Goal: Task Accomplishment & Management: Use online tool/utility

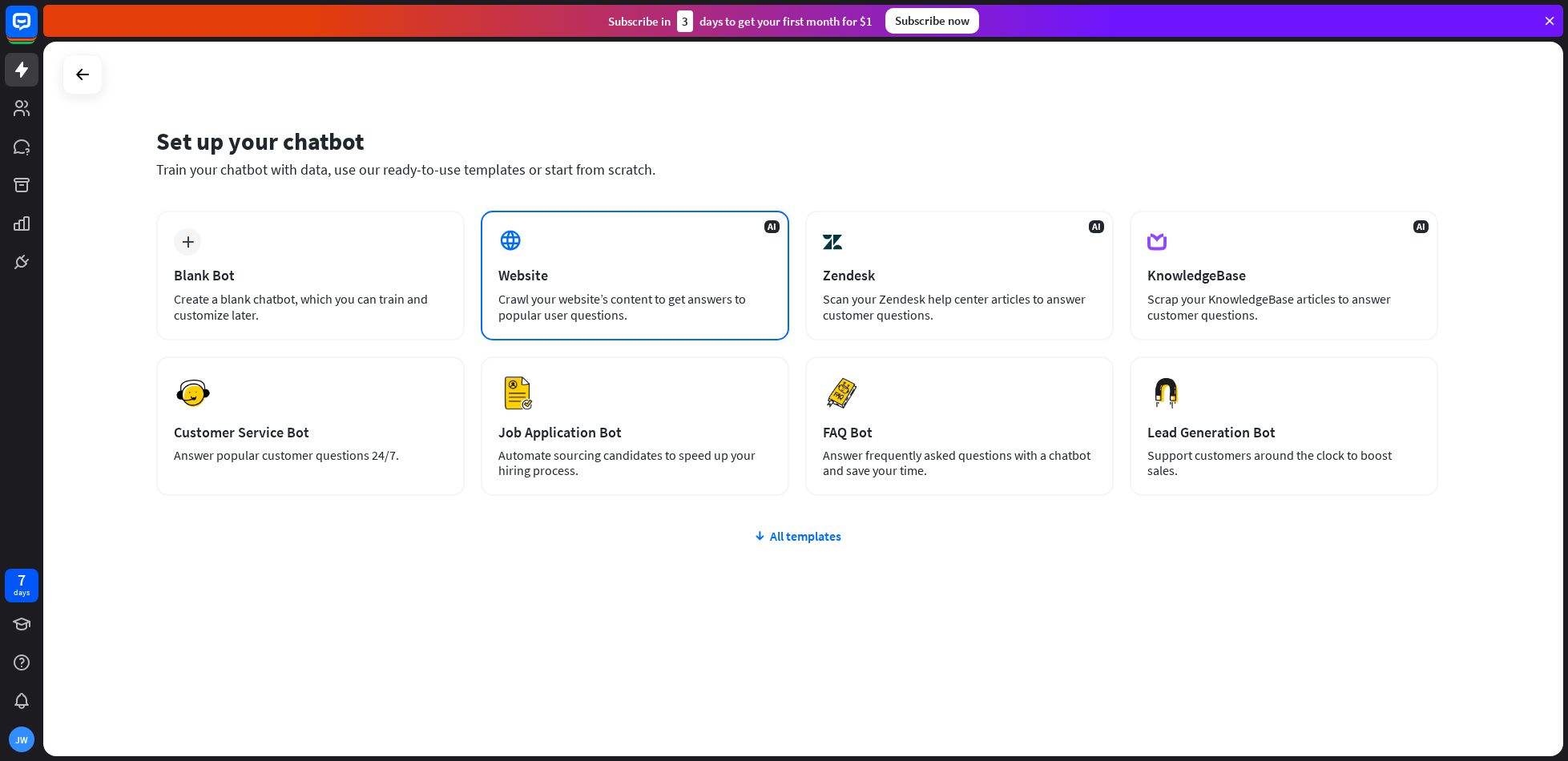
click at [688, 286] on div "AI Website Crawl your website’s content to get answers to popular user question…" at bounding box center [635, 275] width 308 height 130
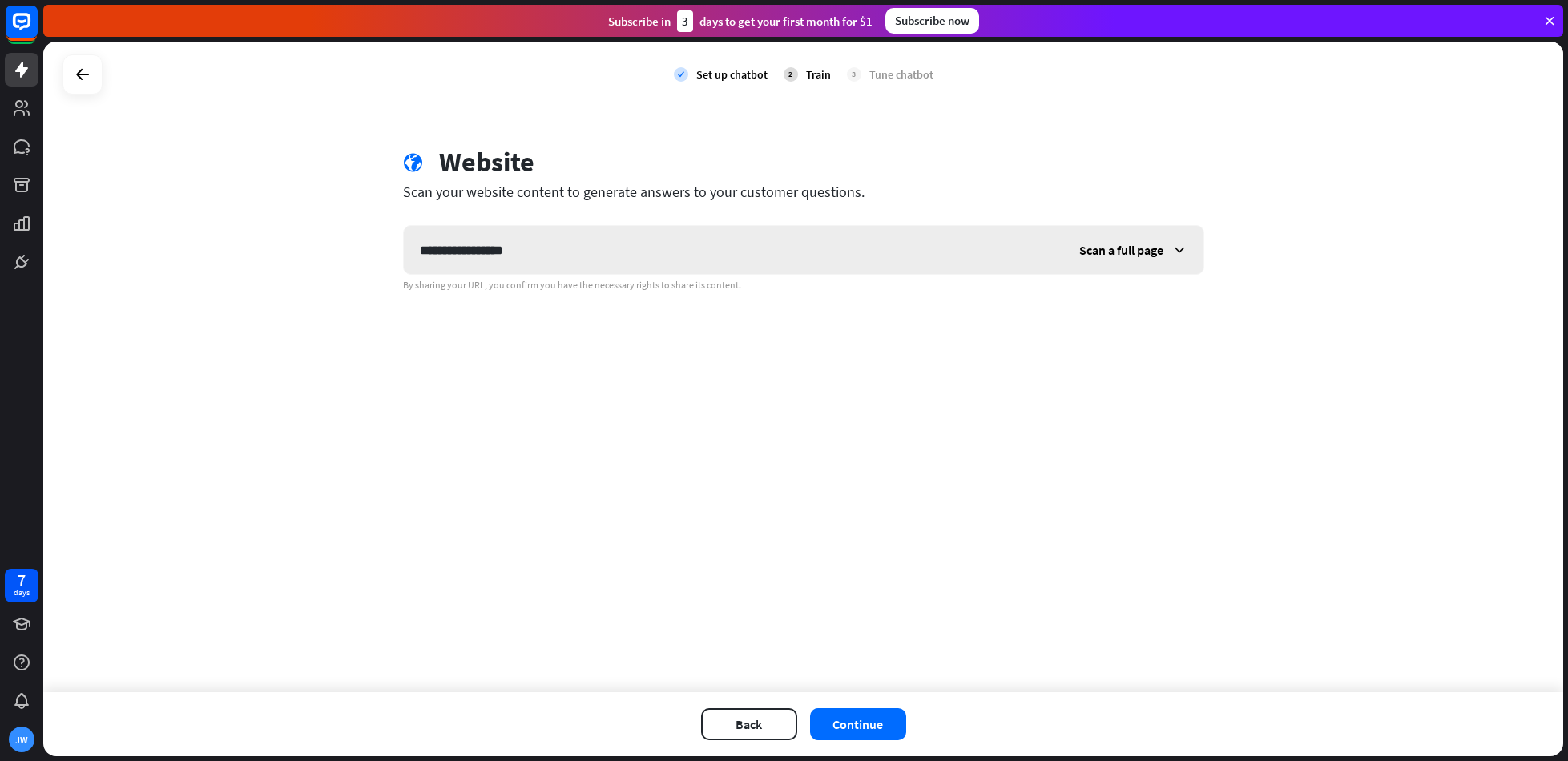
click at [1110, 248] on span "Scan a full page" at bounding box center [1121, 250] width 84 height 16
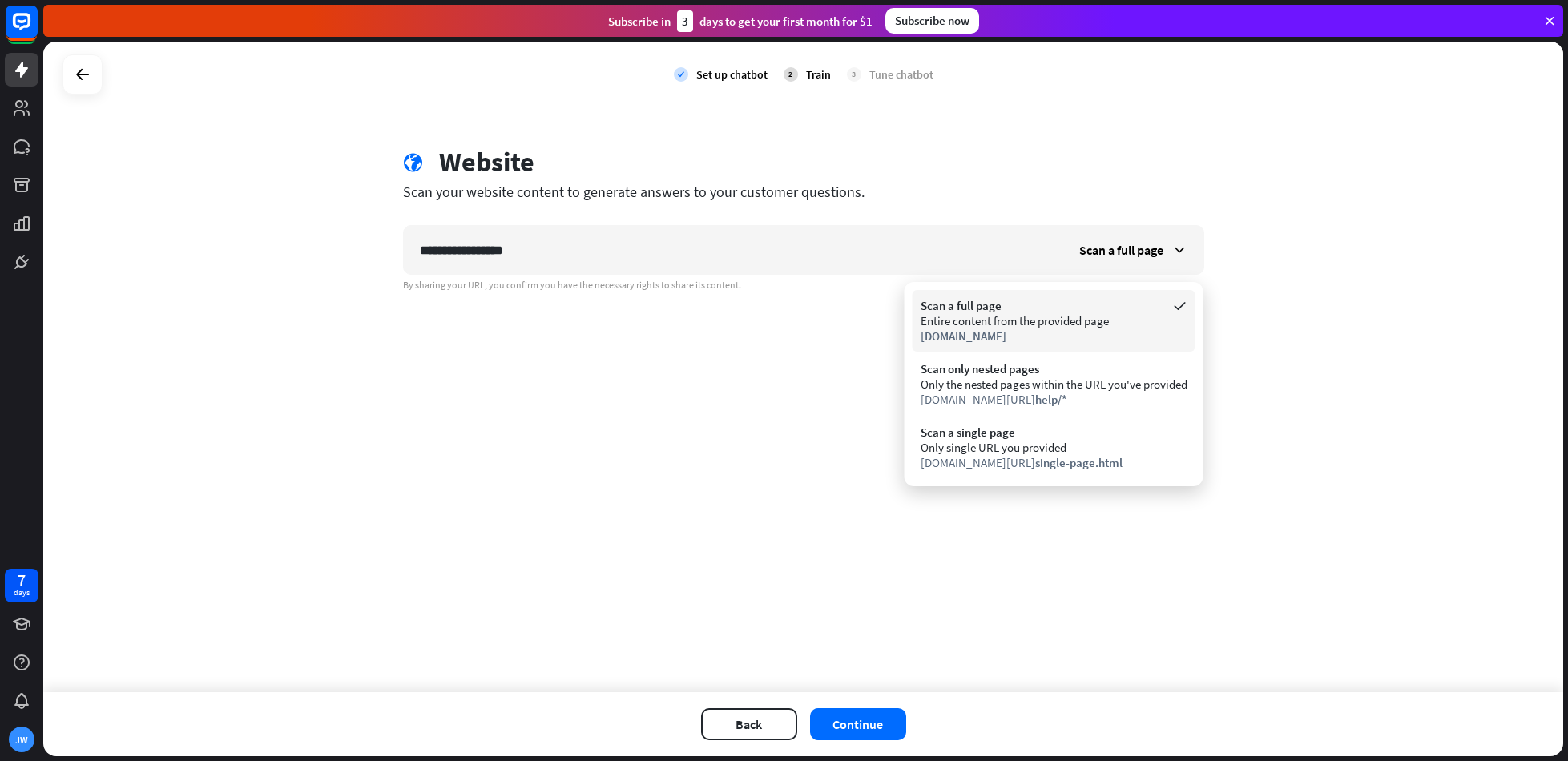
click at [1080, 327] on div "Entire content from the provided page" at bounding box center [1053, 320] width 266 height 15
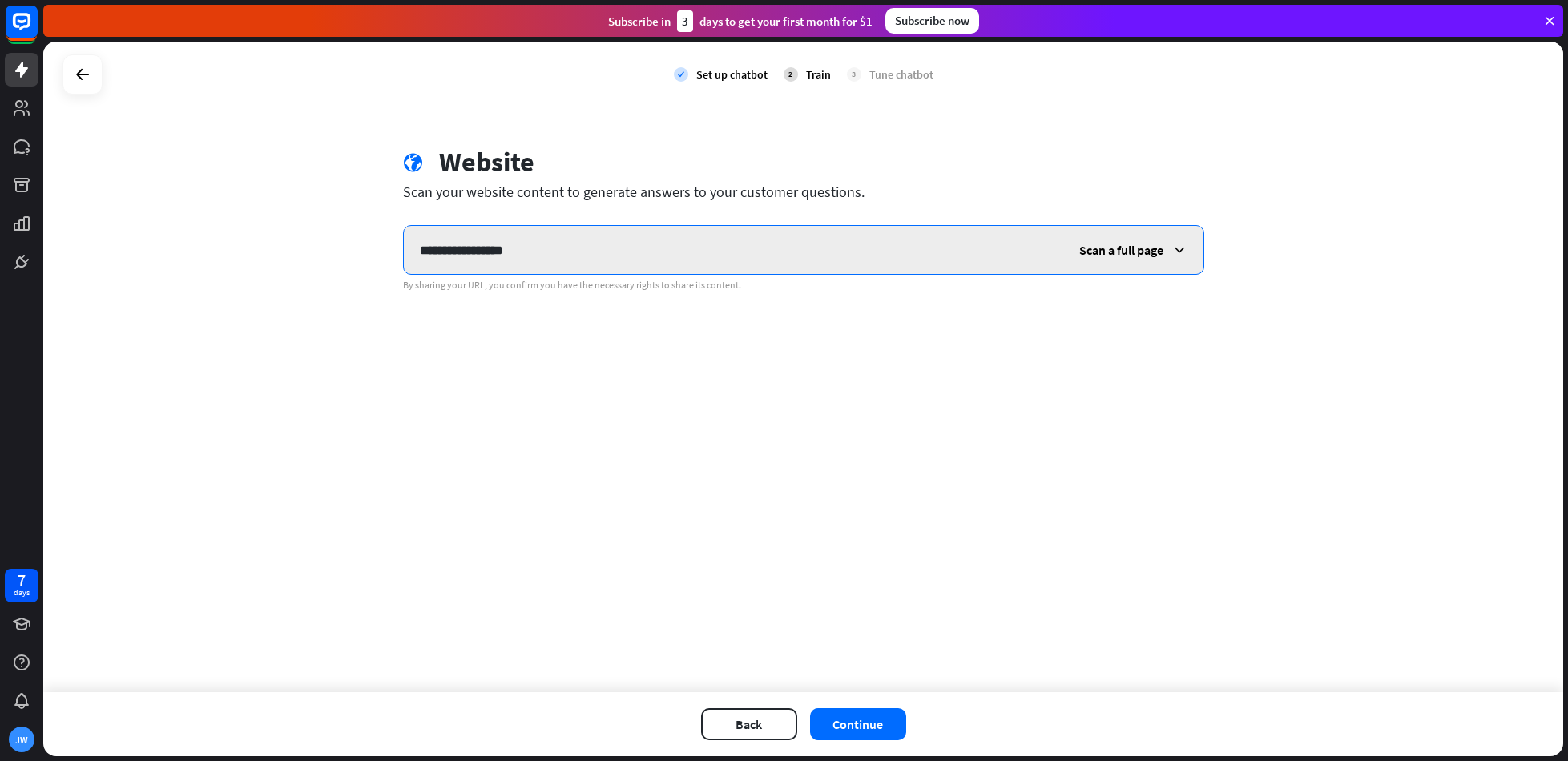
click at [445, 249] on input "**********" at bounding box center [733, 250] width 659 height 48
type input "**********"
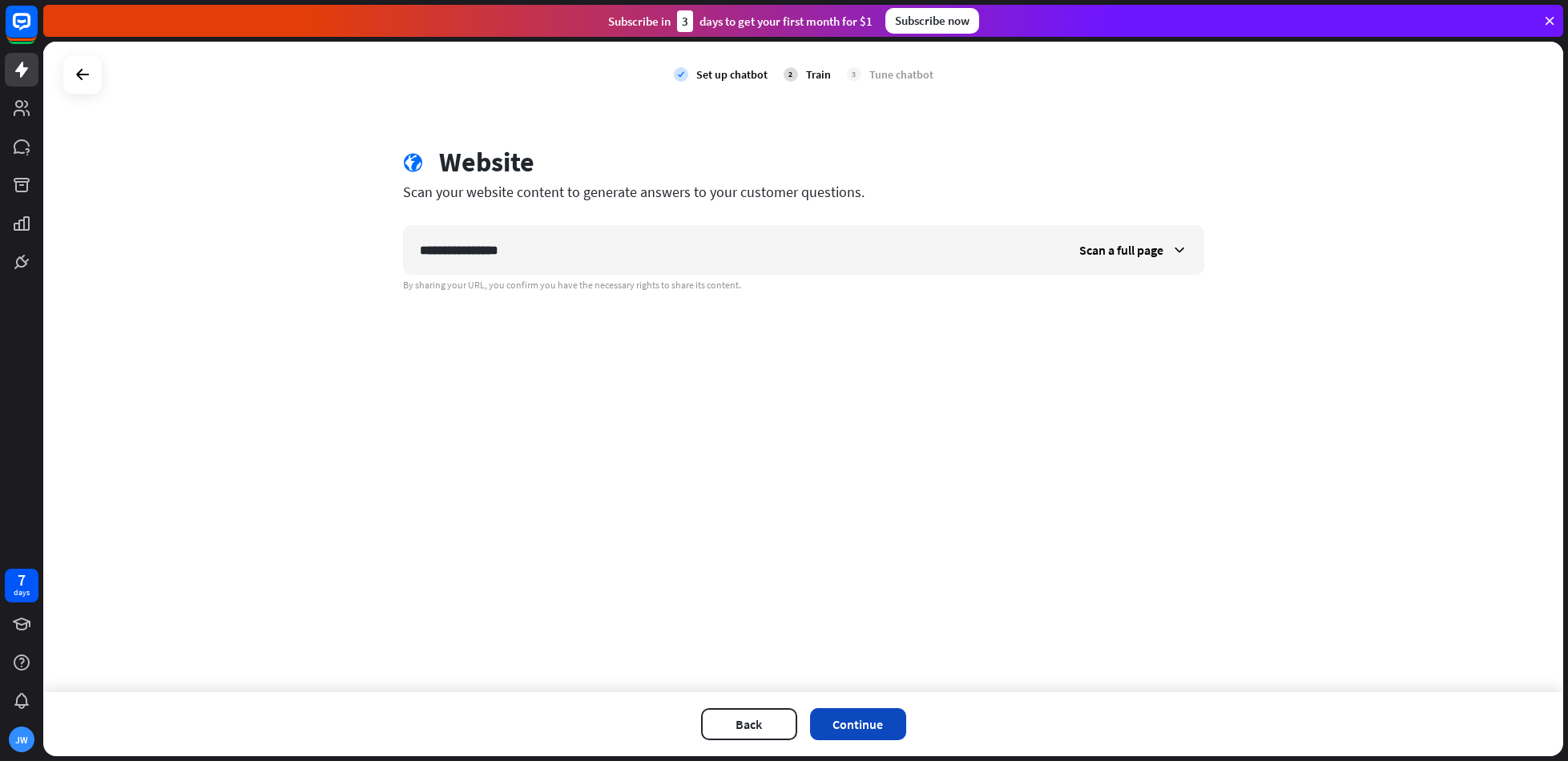
click at [843, 724] on button "Continue" at bounding box center [858, 724] width 96 height 32
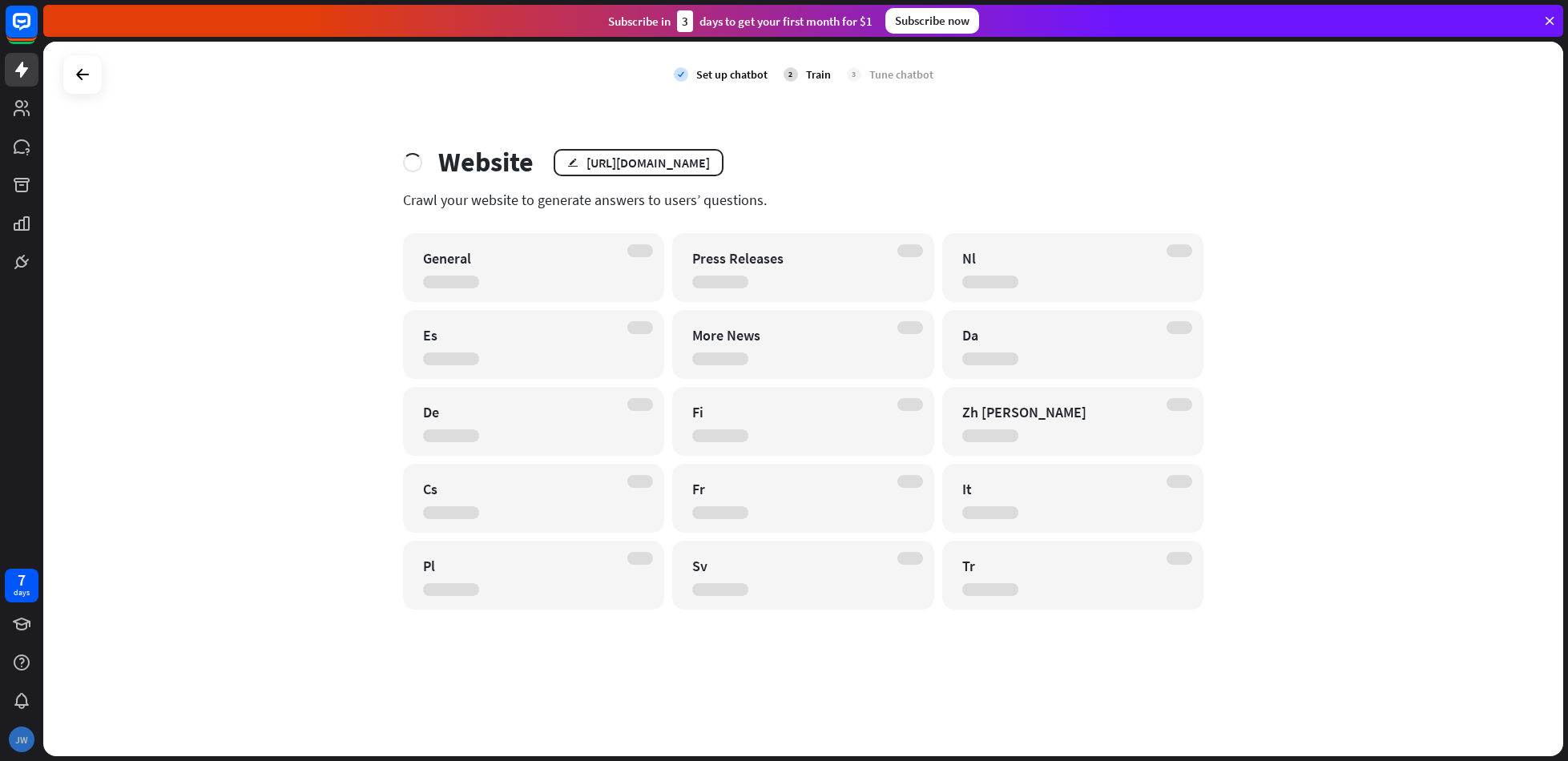
click at [23, 739] on div "JW" at bounding box center [21, 739] width 25 height 25
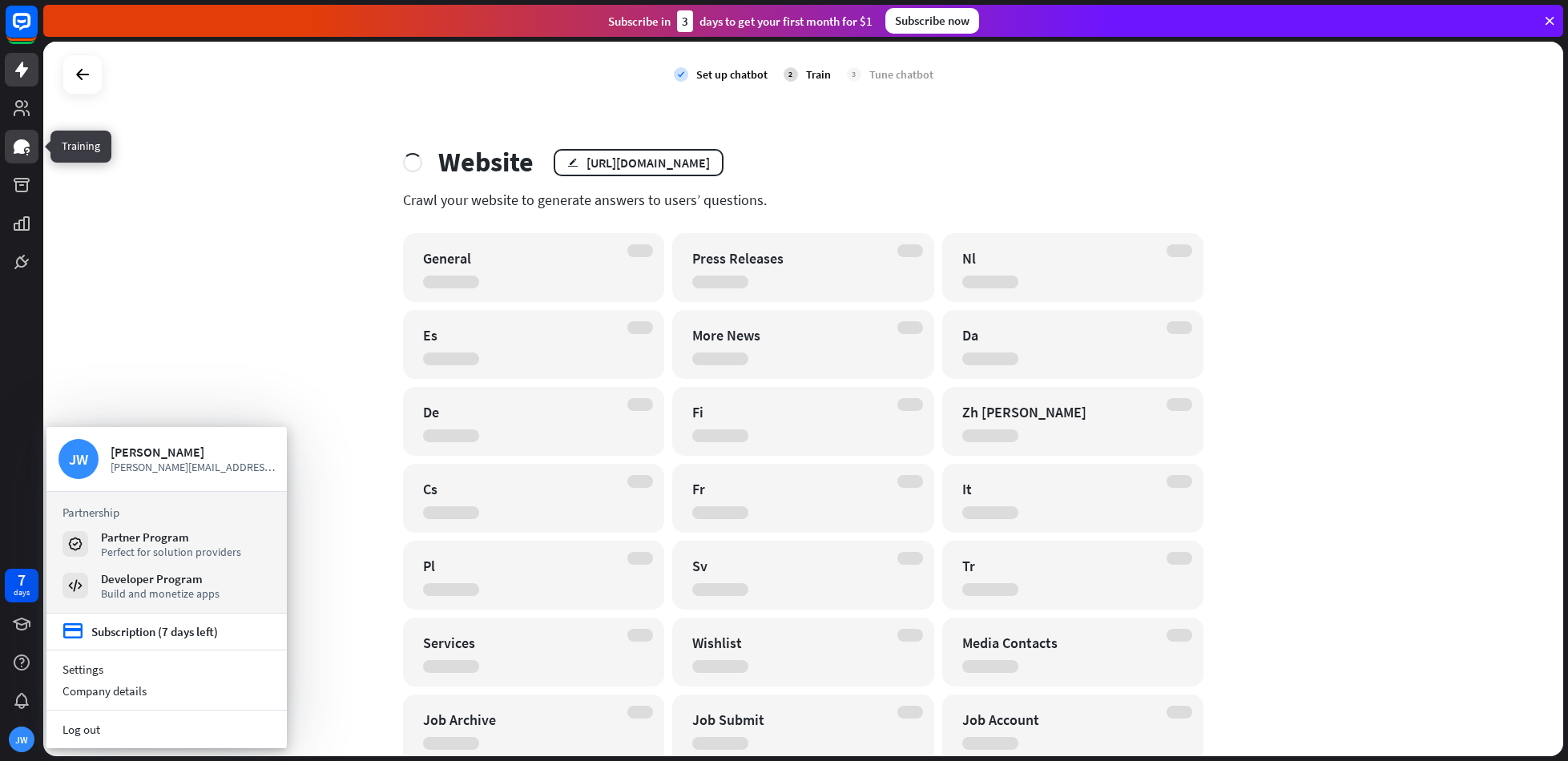
click at [24, 150] on icon at bounding box center [22, 146] width 16 height 15
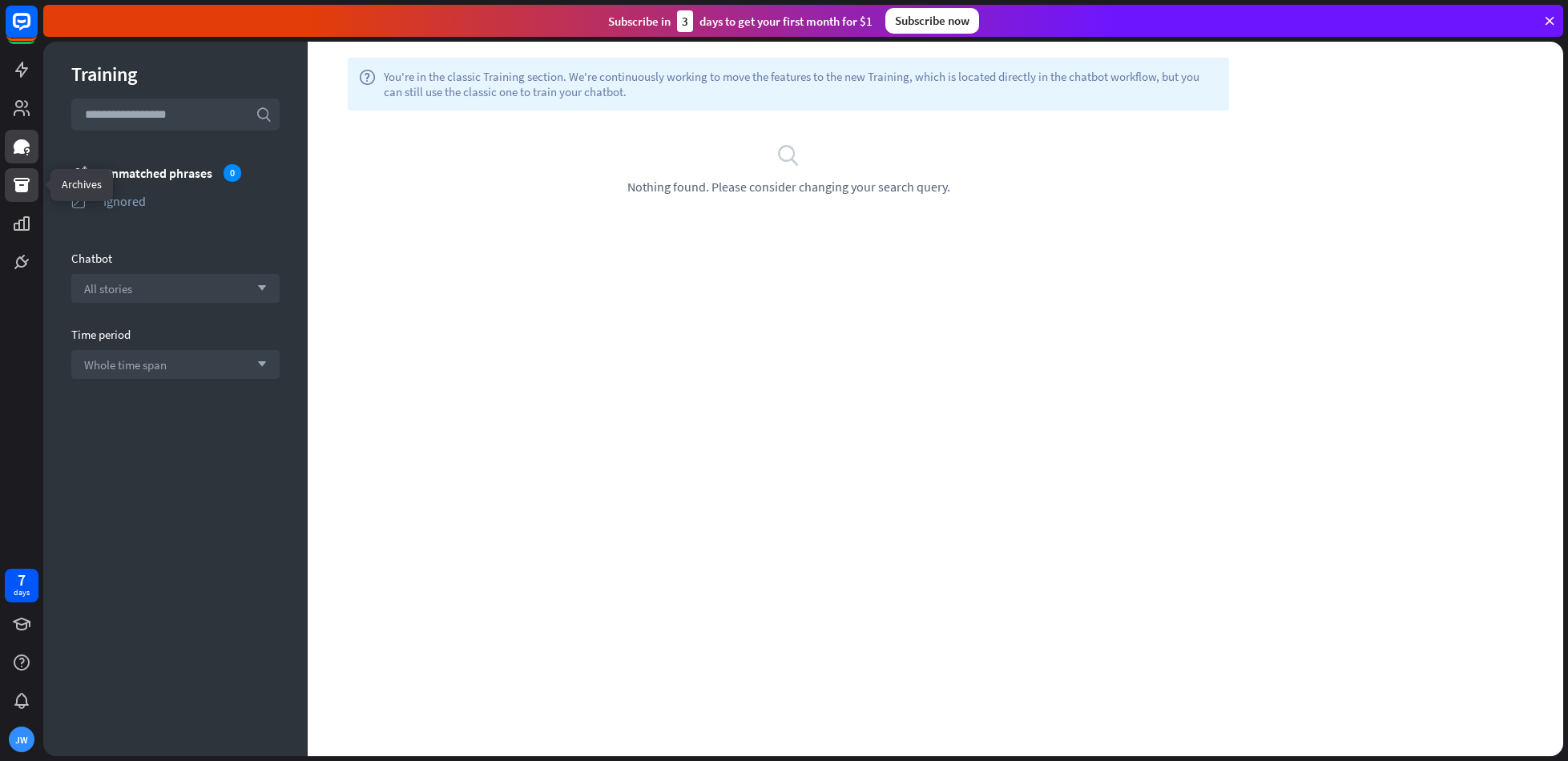
click at [19, 179] on icon at bounding box center [22, 185] width 19 height 19
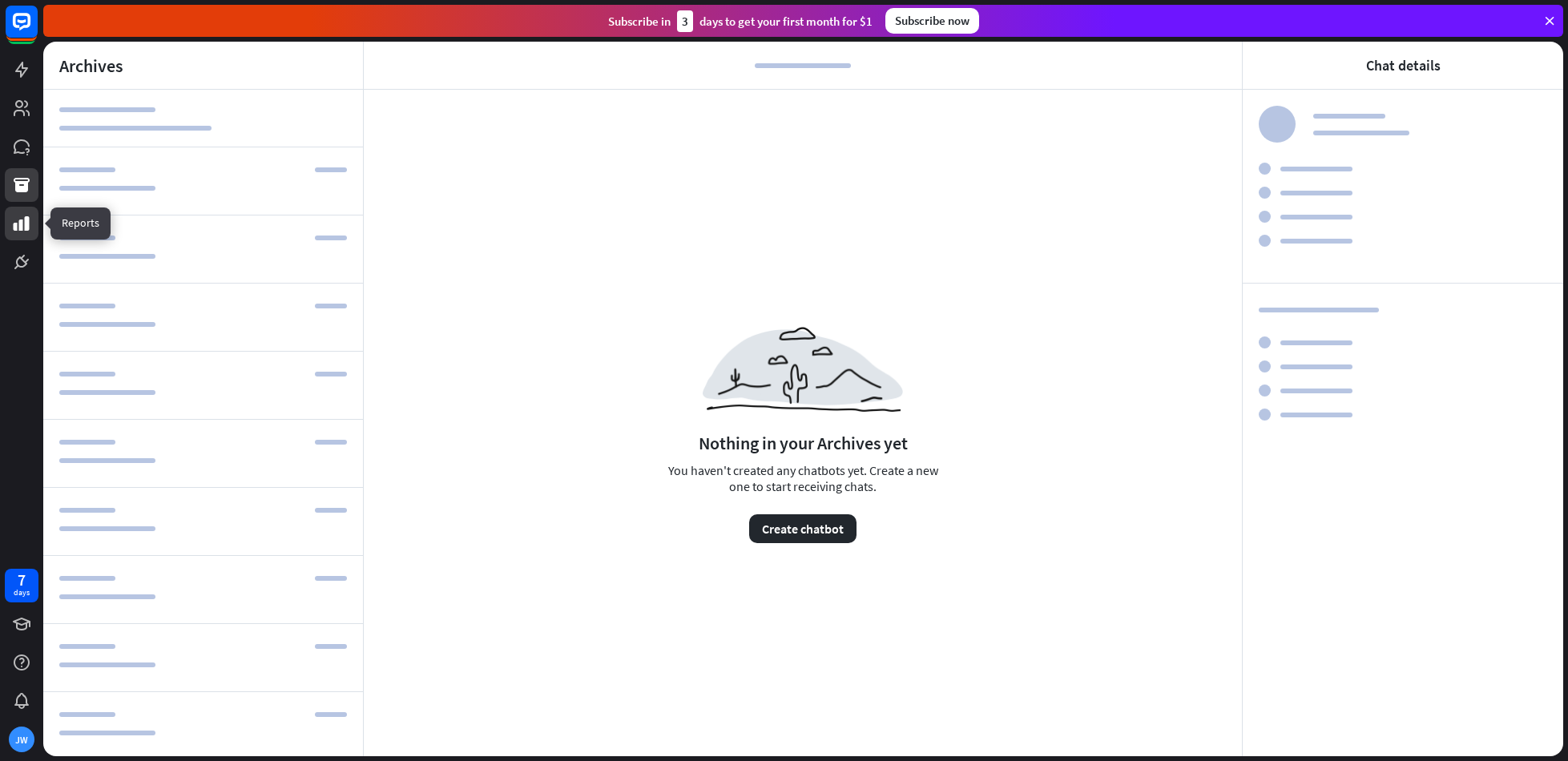
click at [18, 216] on icon at bounding box center [22, 224] width 19 height 19
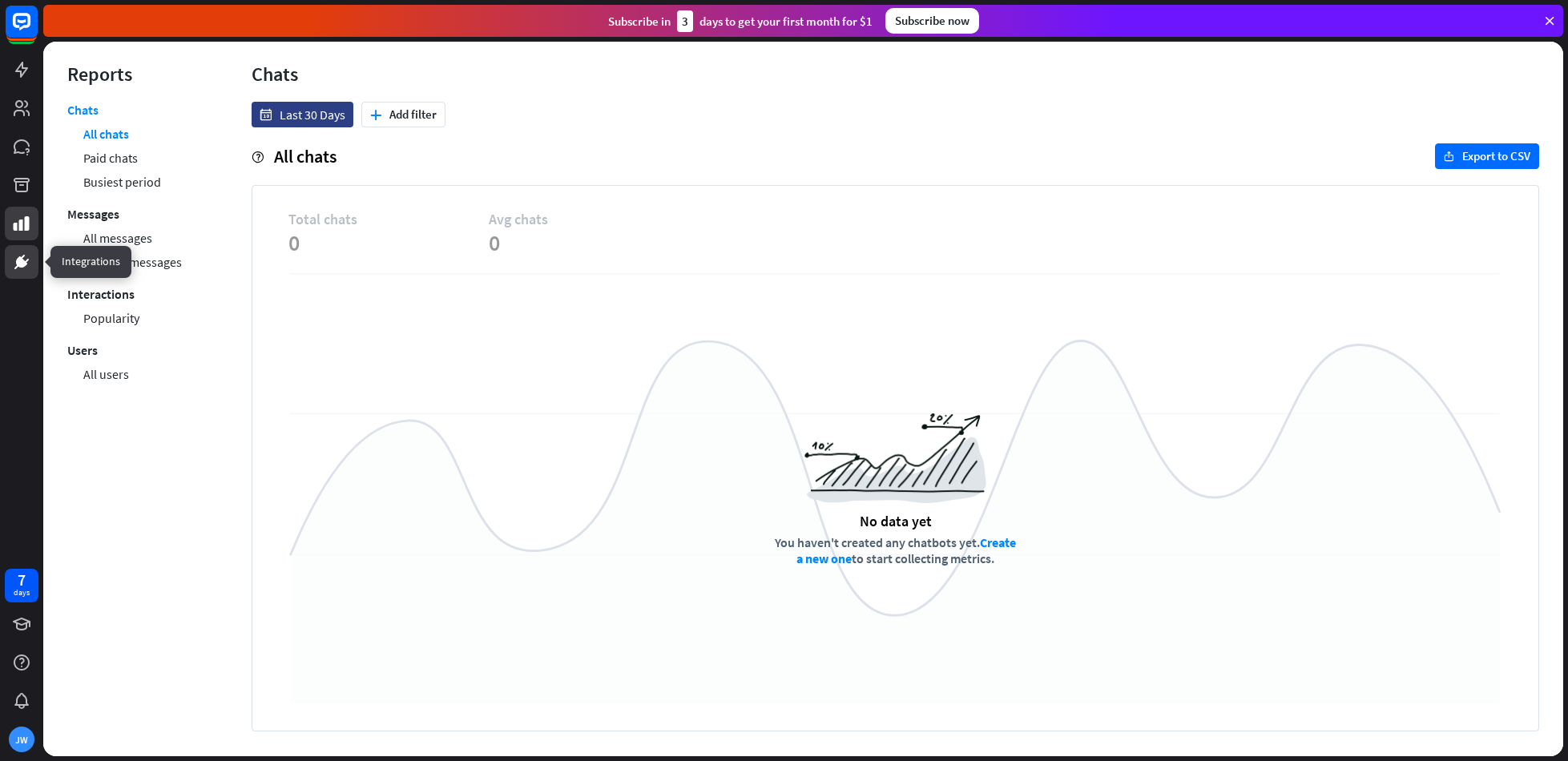
click at [24, 257] on icon at bounding box center [22, 262] width 19 height 19
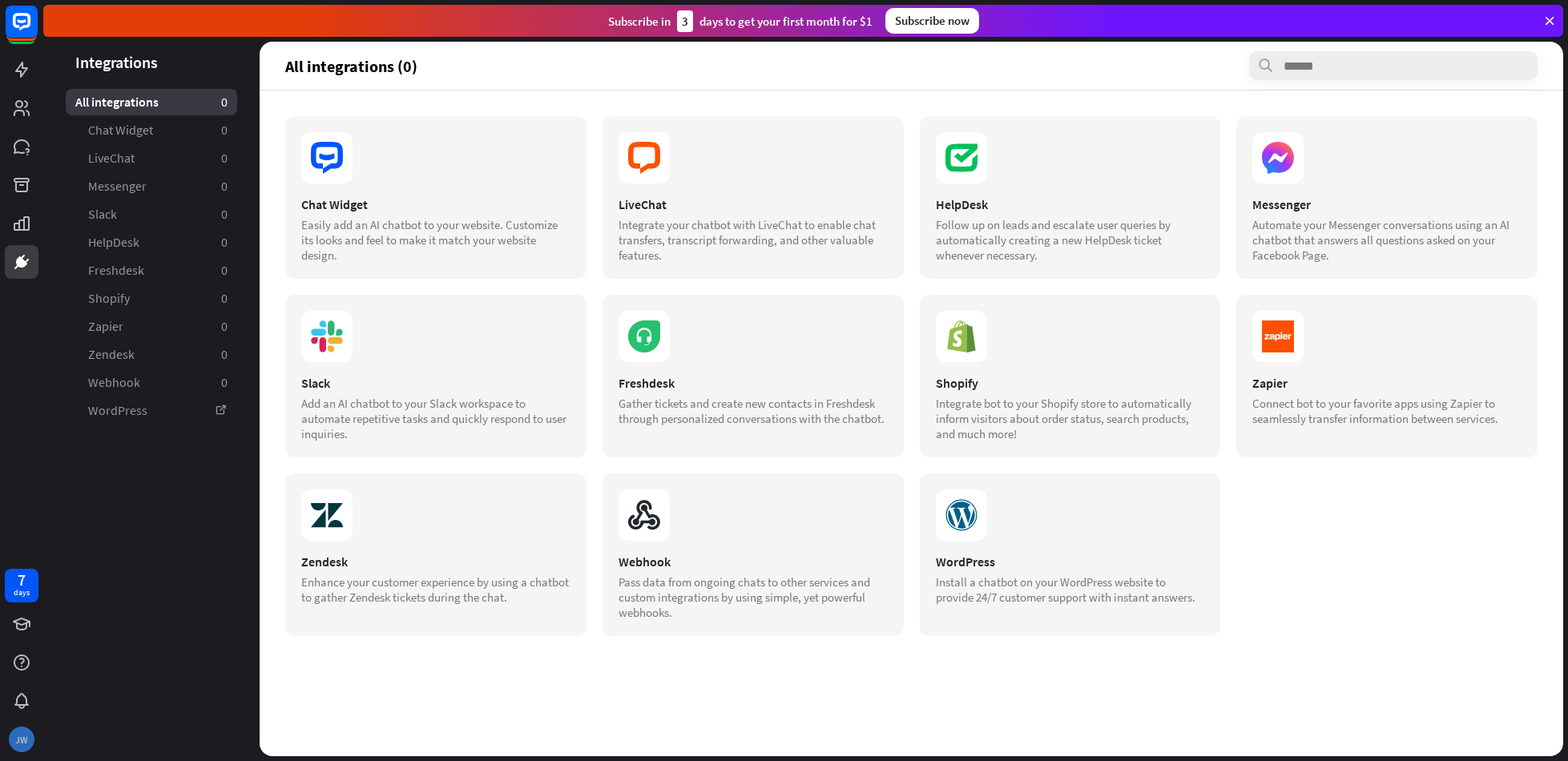
click at [20, 737] on div "JW" at bounding box center [21, 739] width 25 height 25
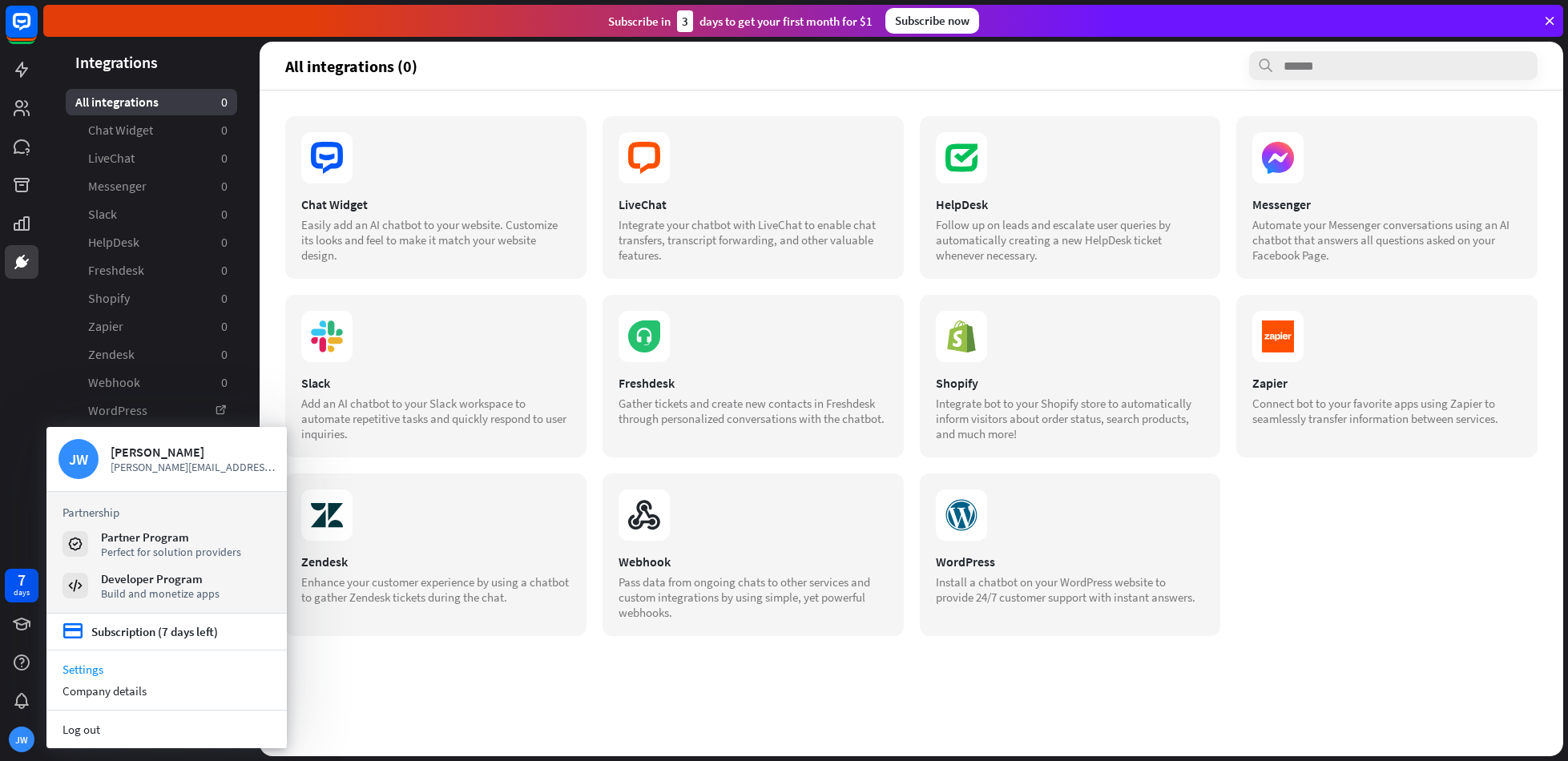
click at [81, 669] on link "Settings" at bounding box center [166, 669] width 240 height 22
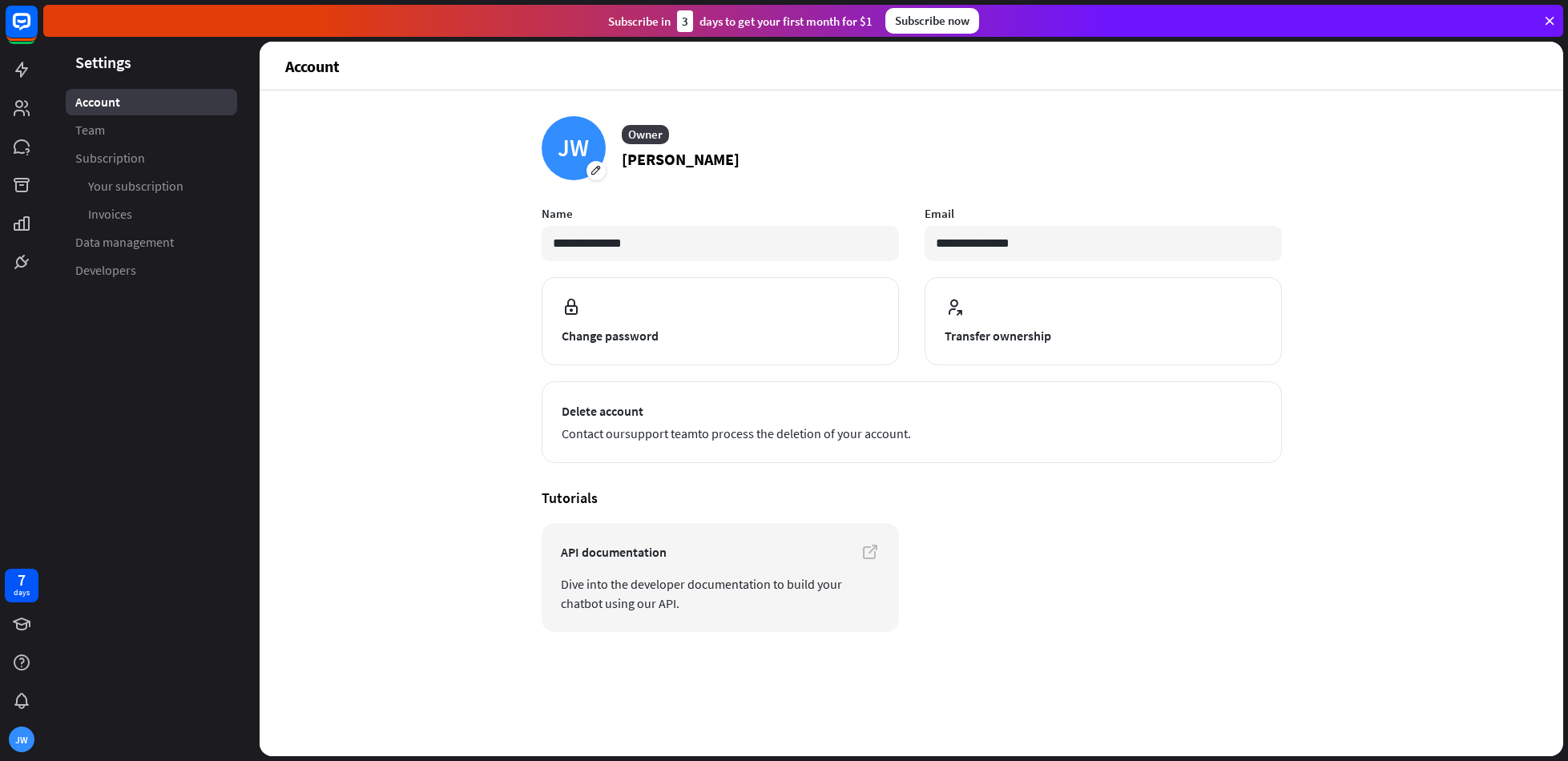
click at [97, 106] on span "Account" at bounding box center [98, 102] width 45 height 17
click at [1551, 21] on icon at bounding box center [1549, 21] width 15 height 15
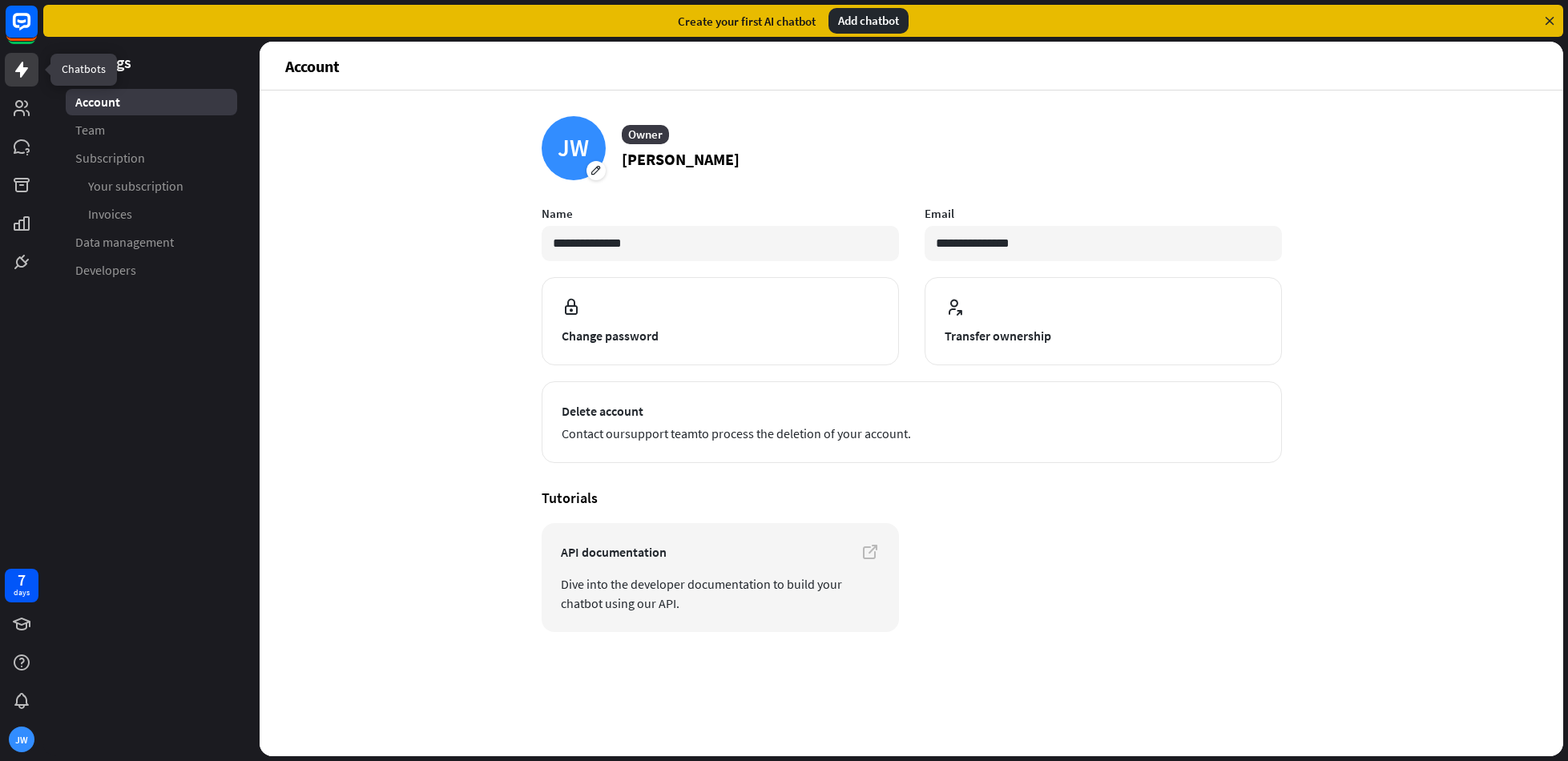
click at [27, 74] on icon at bounding box center [22, 70] width 19 height 19
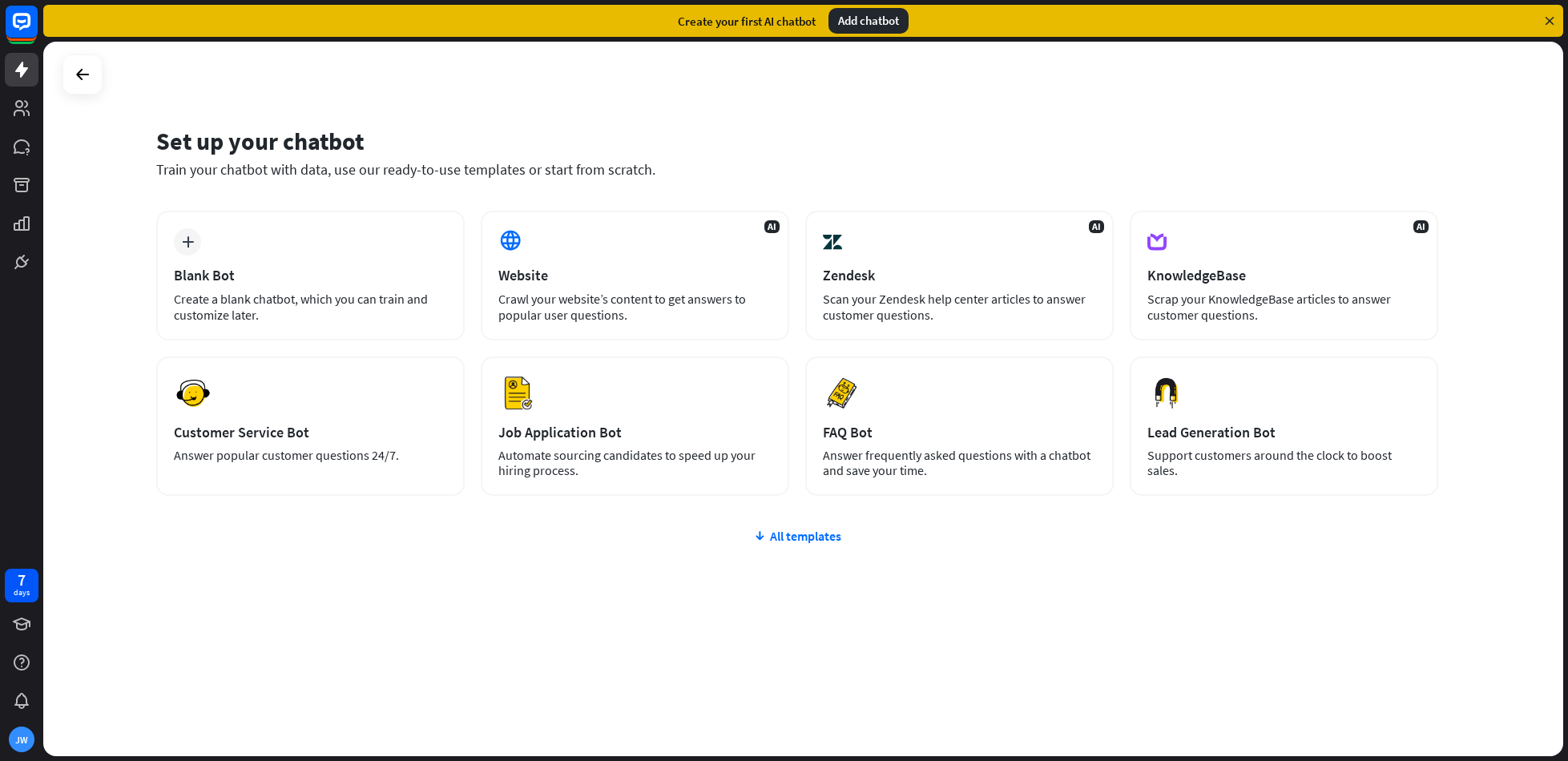
click at [1062, 146] on div "Set up your chatbot" at bounding box center [797, 140] width 1282 height 30
click at [80, 73] on icon at bounding box center [83, 75] width 19 height 19
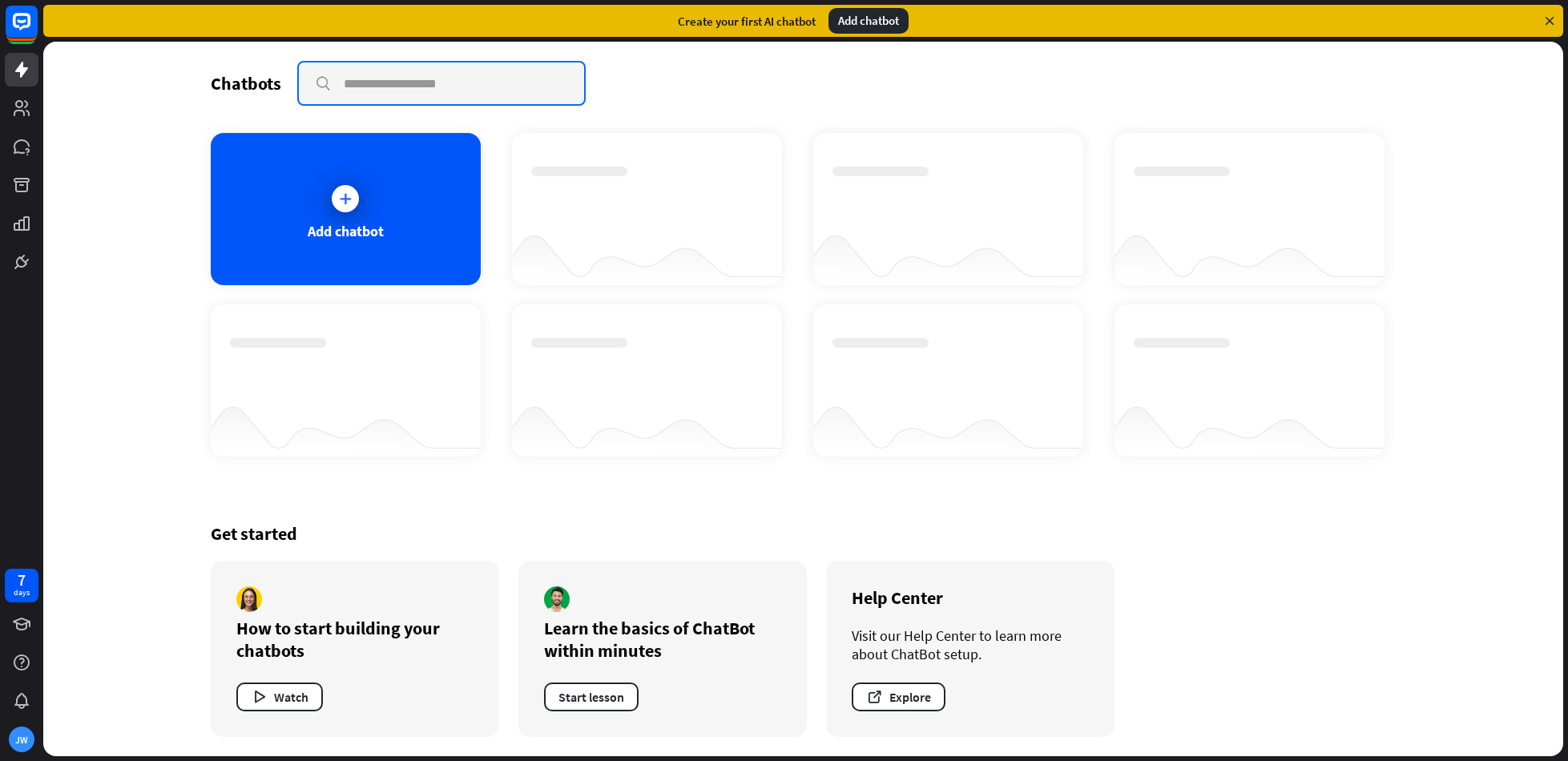
click at [448, 79] on input "text" at bounding box center [441, 84] width 286 height 42
type input "********"
click at [432, 87] on input "********" at bounding box center [441, 84] width 286 height 42
click at [562, 84] on icon "close" at bounding box center [562, 83] width 14 height 13
click at [280, 695] on button "Watch" at bounding box center [279, 697] width 86 height 29
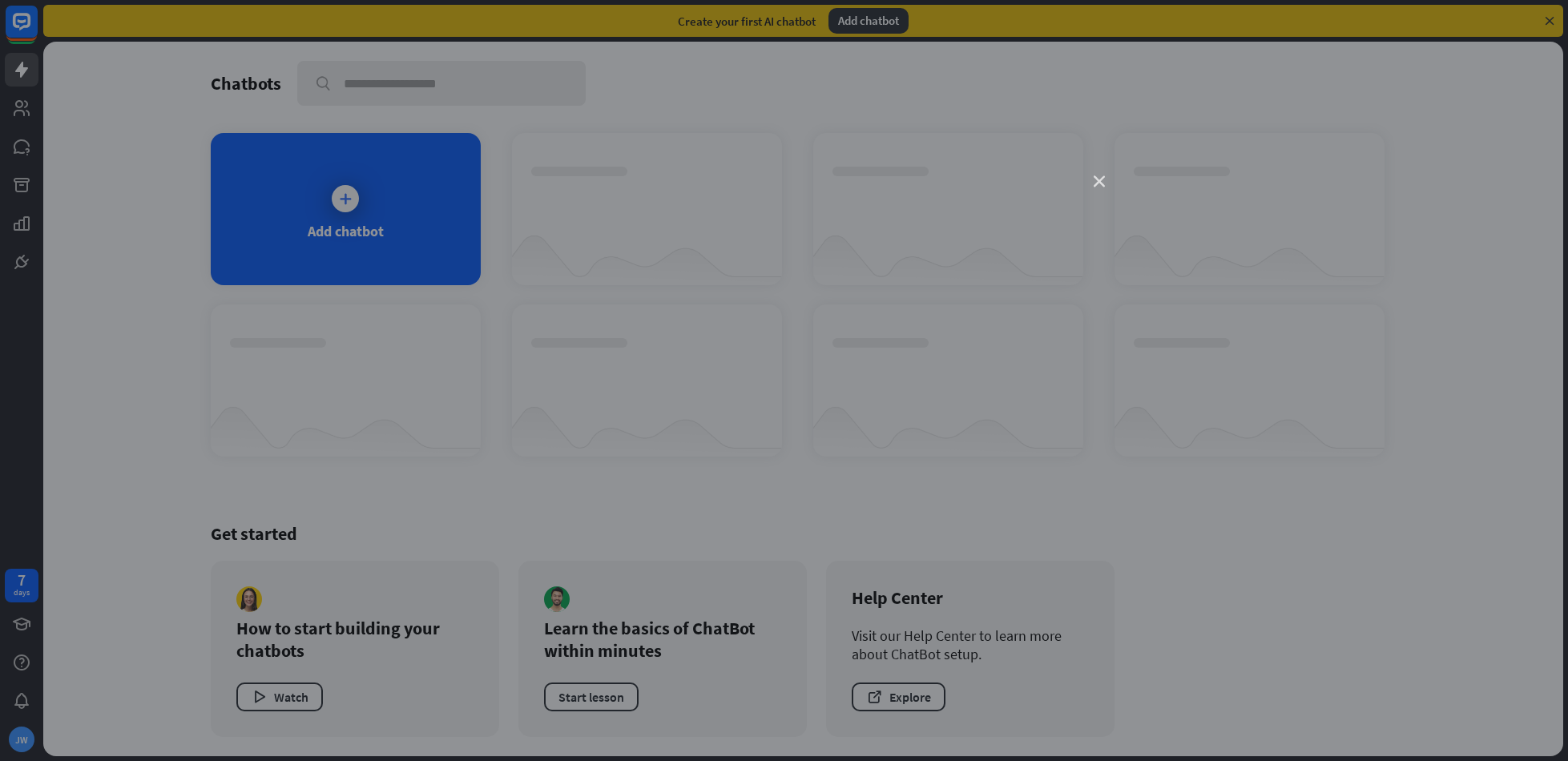
click at [1102, 181] on icon "close" at bounding box center [1099, 181] width 11 height 11
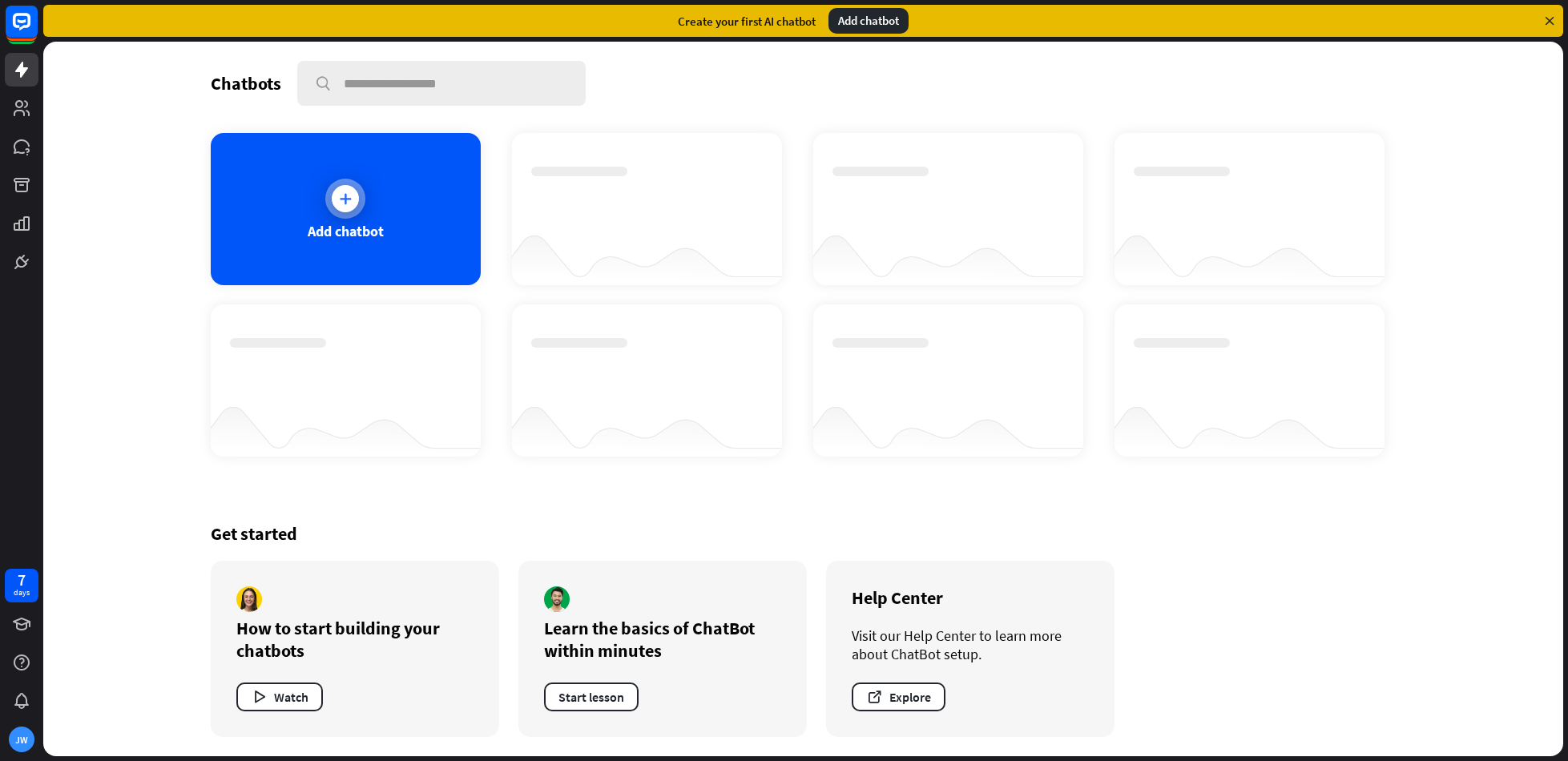
click at [347, 203] on icon at bounding box center [345, 199] width 16 height 16
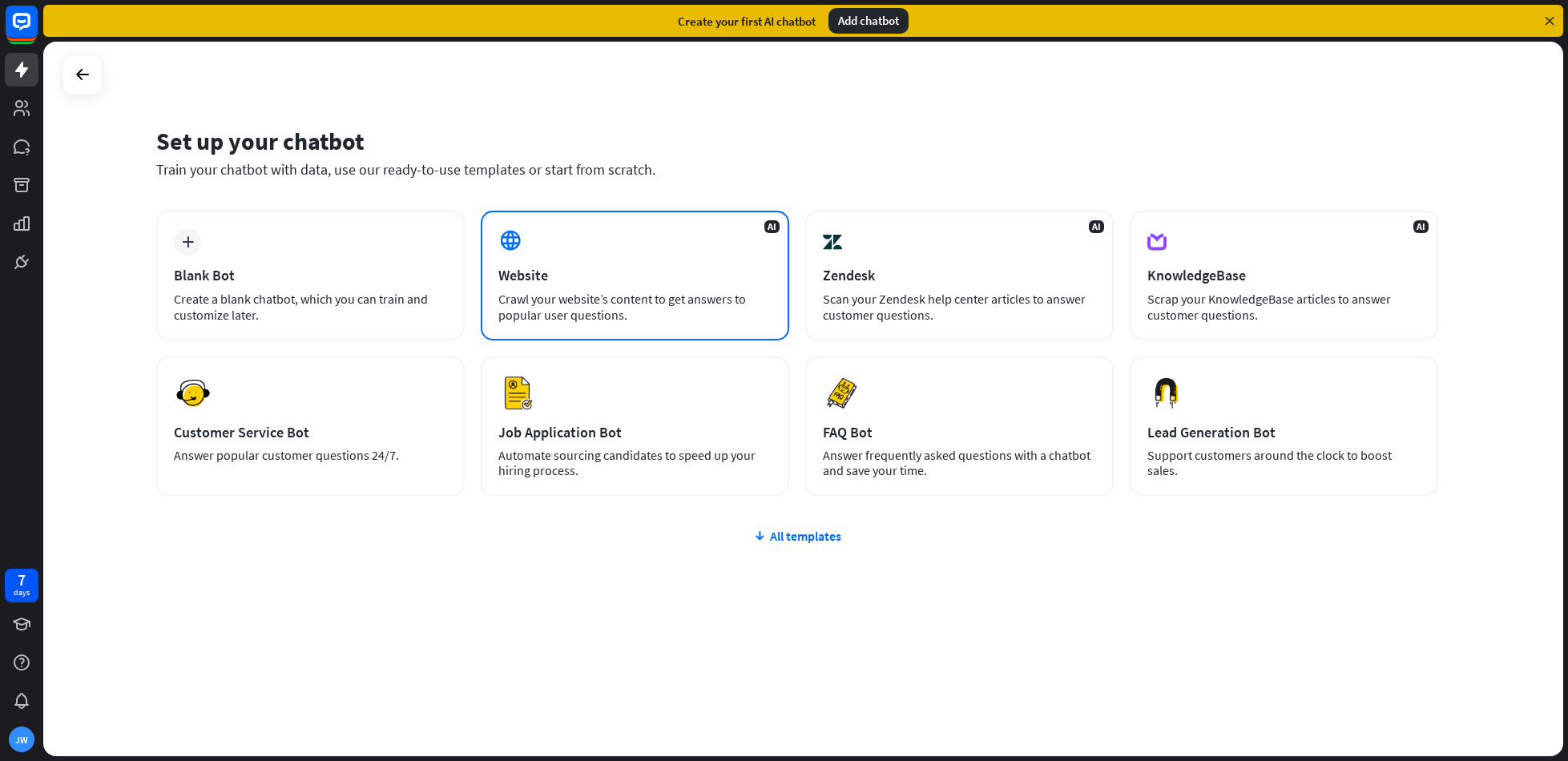
click at [649, 288] on div "AI Website Crawl your website’s content to get answers to popular user question…" at bounding box center [635, 275] width 308 height 130
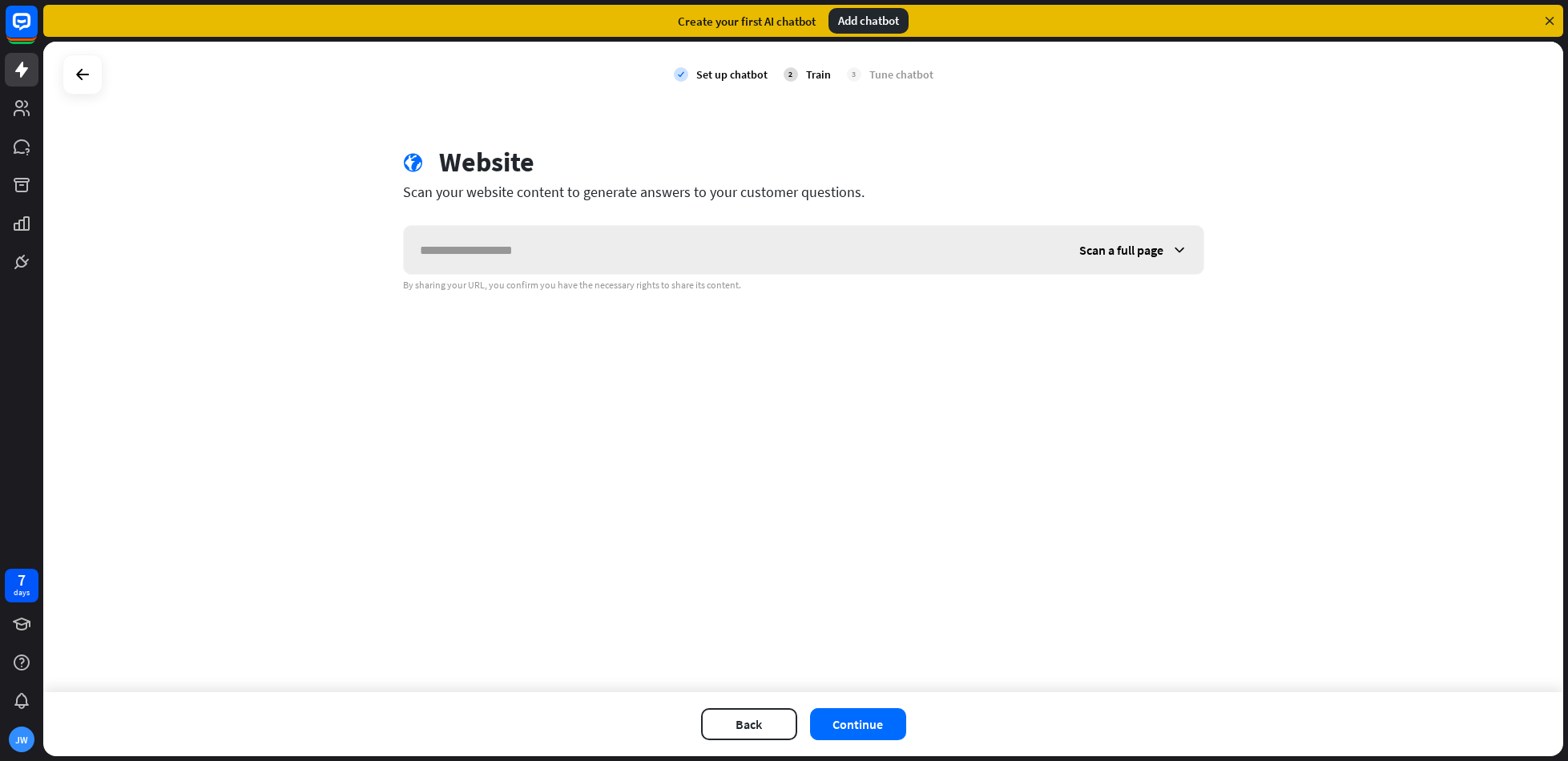
click at [1147, 252] on span "Scan a full page" at bounding box center [1121, 250] width 84 height 16
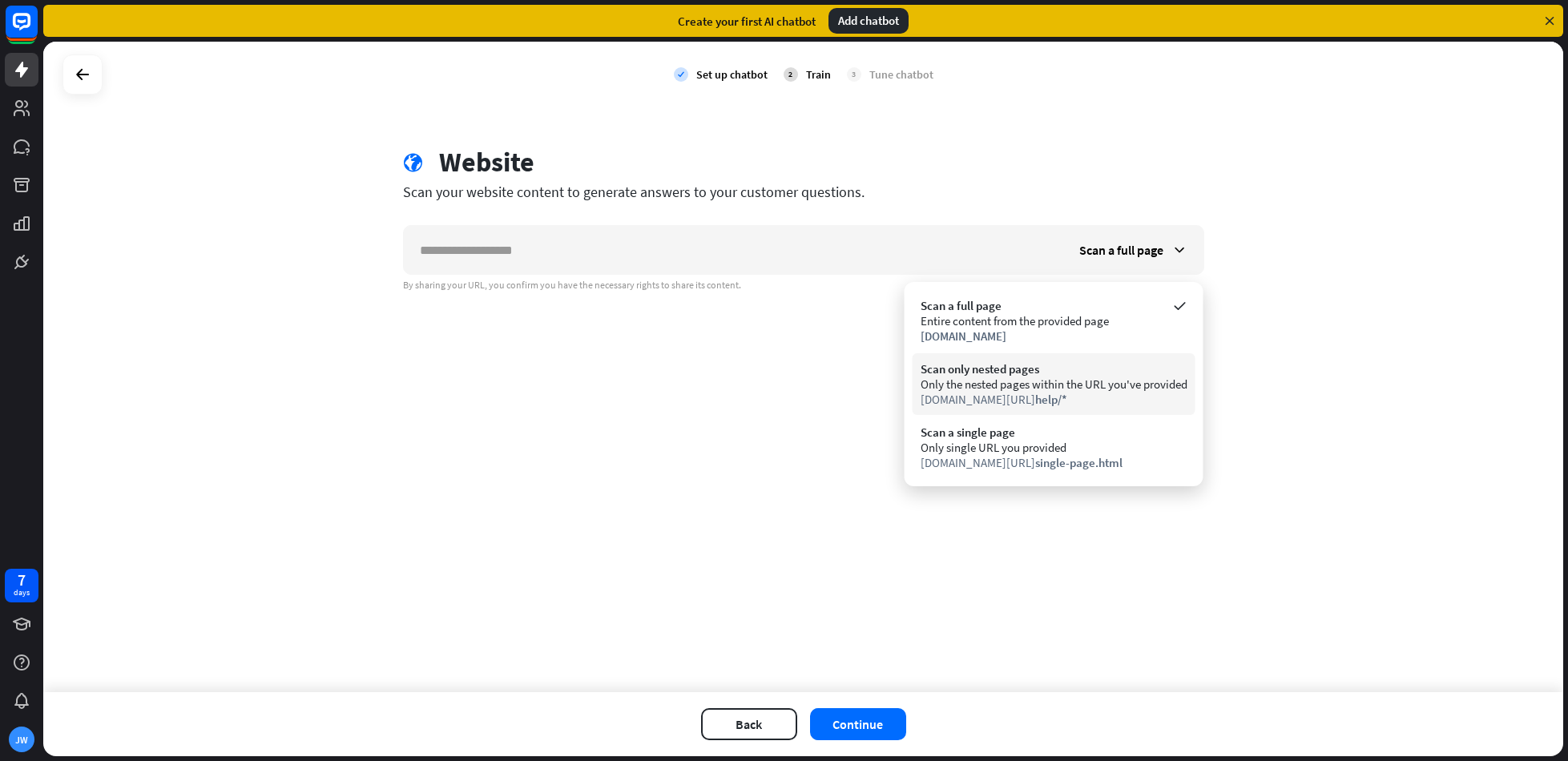
click at [1035, 392] on span "help/*" at bounding box center [1051, 399] width 32 height 15
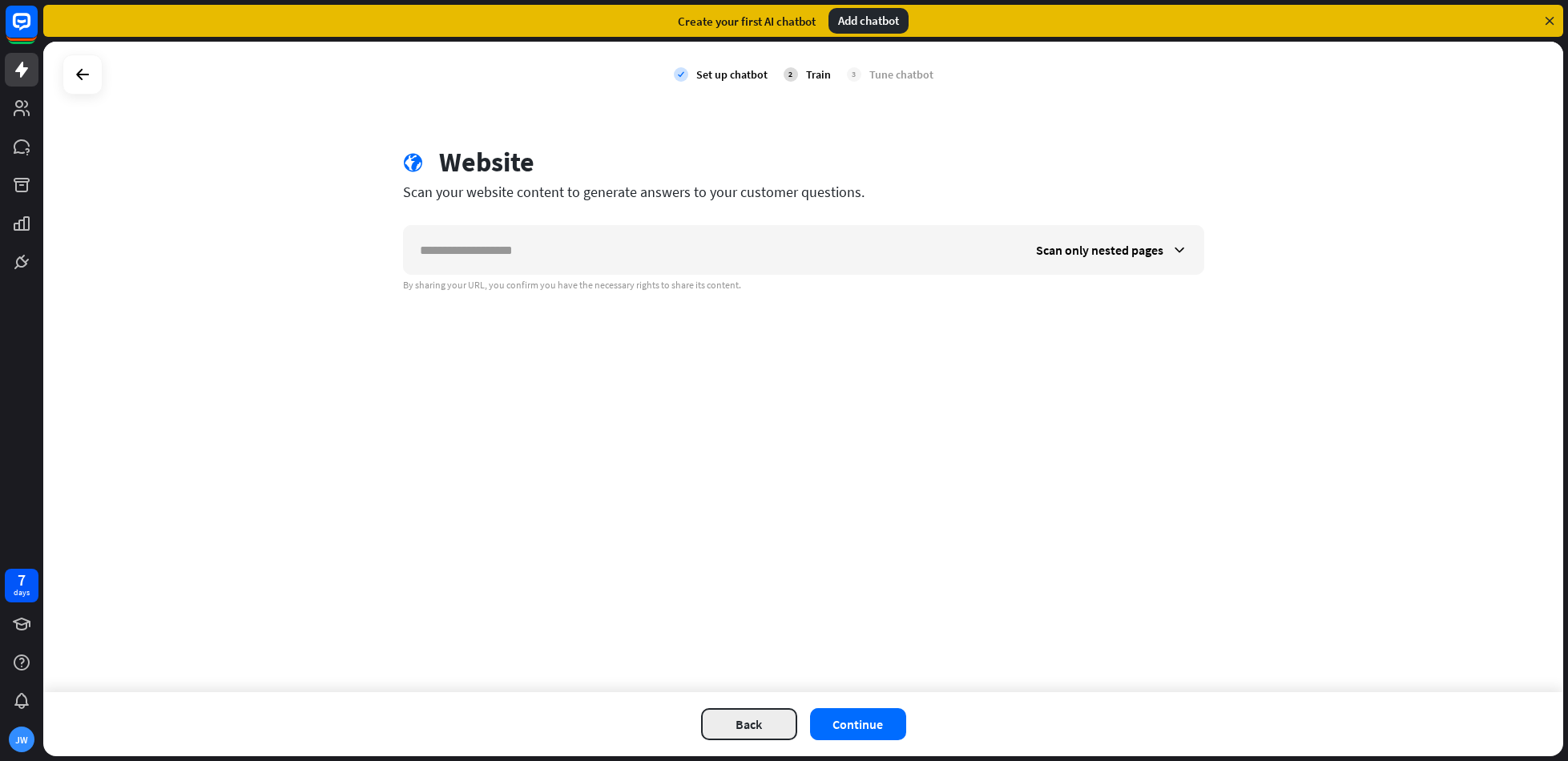
click at [766, 712] on button "Back" at bounding box center [749, 724] width 96 height 32
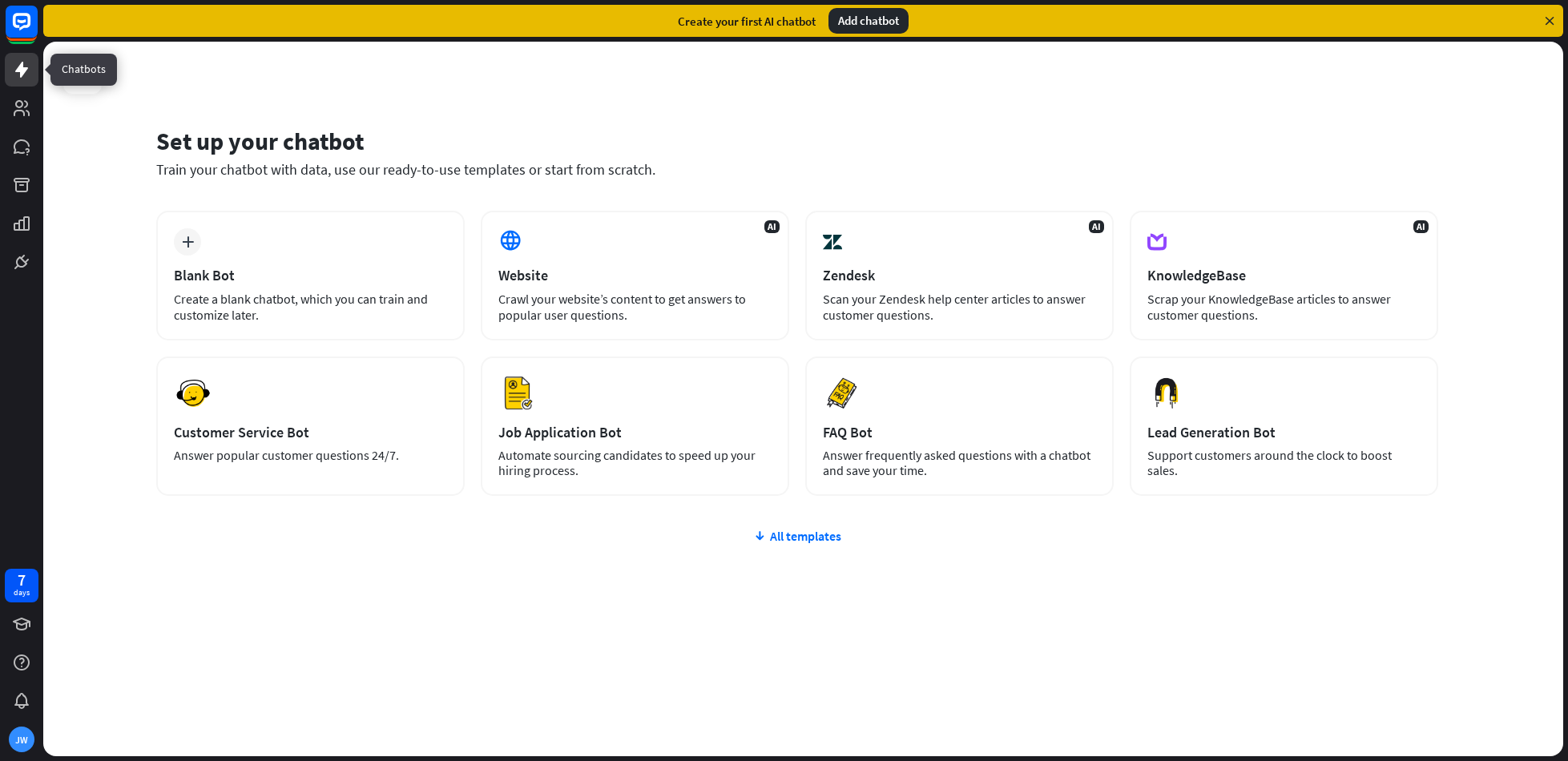
click at [29, 71] on icon at bounding box center [22, 70] width 19 height 19
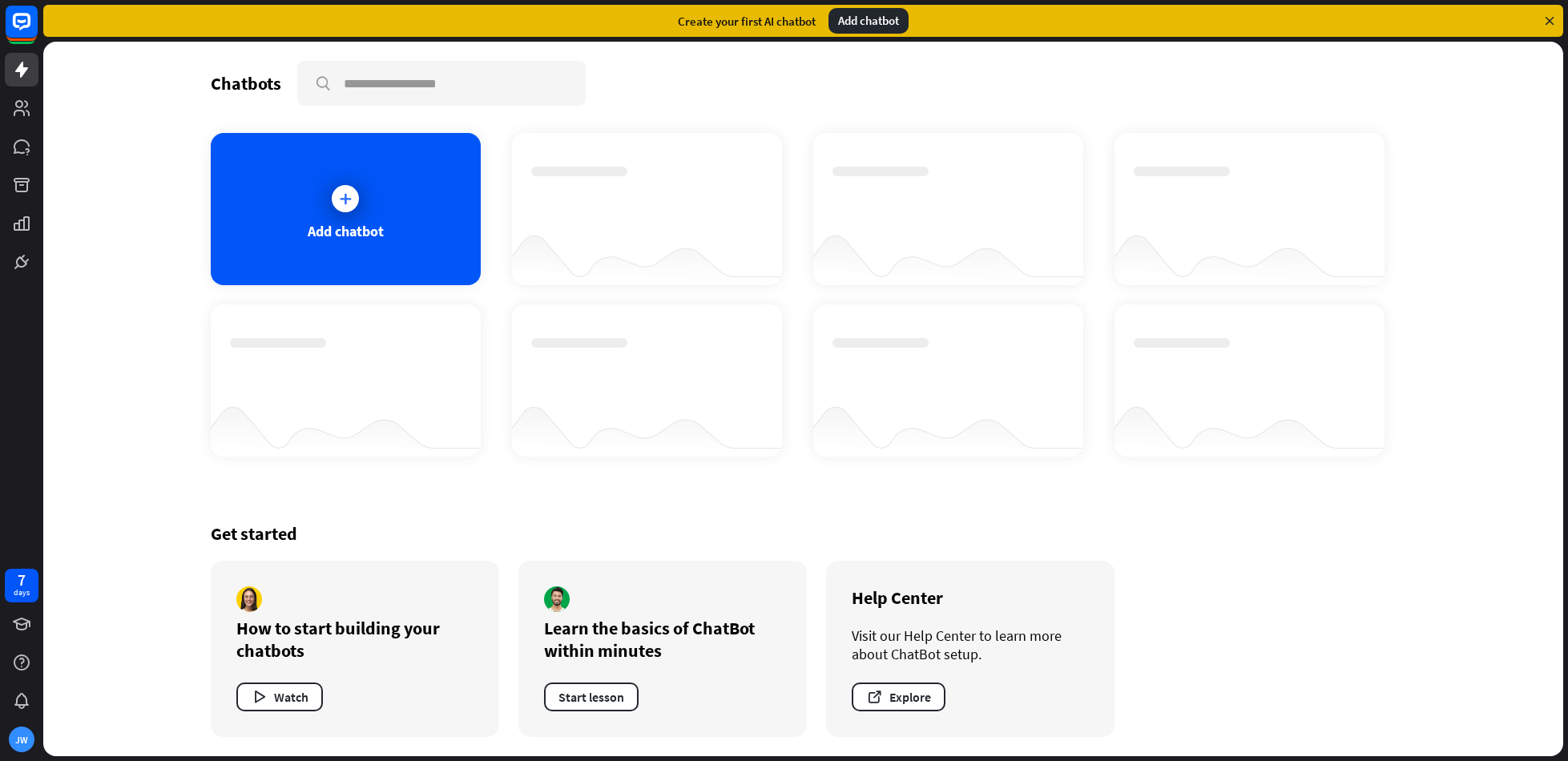
click at [1547, 18] on icon at bounding box center [1549, 21] width 15 height 15
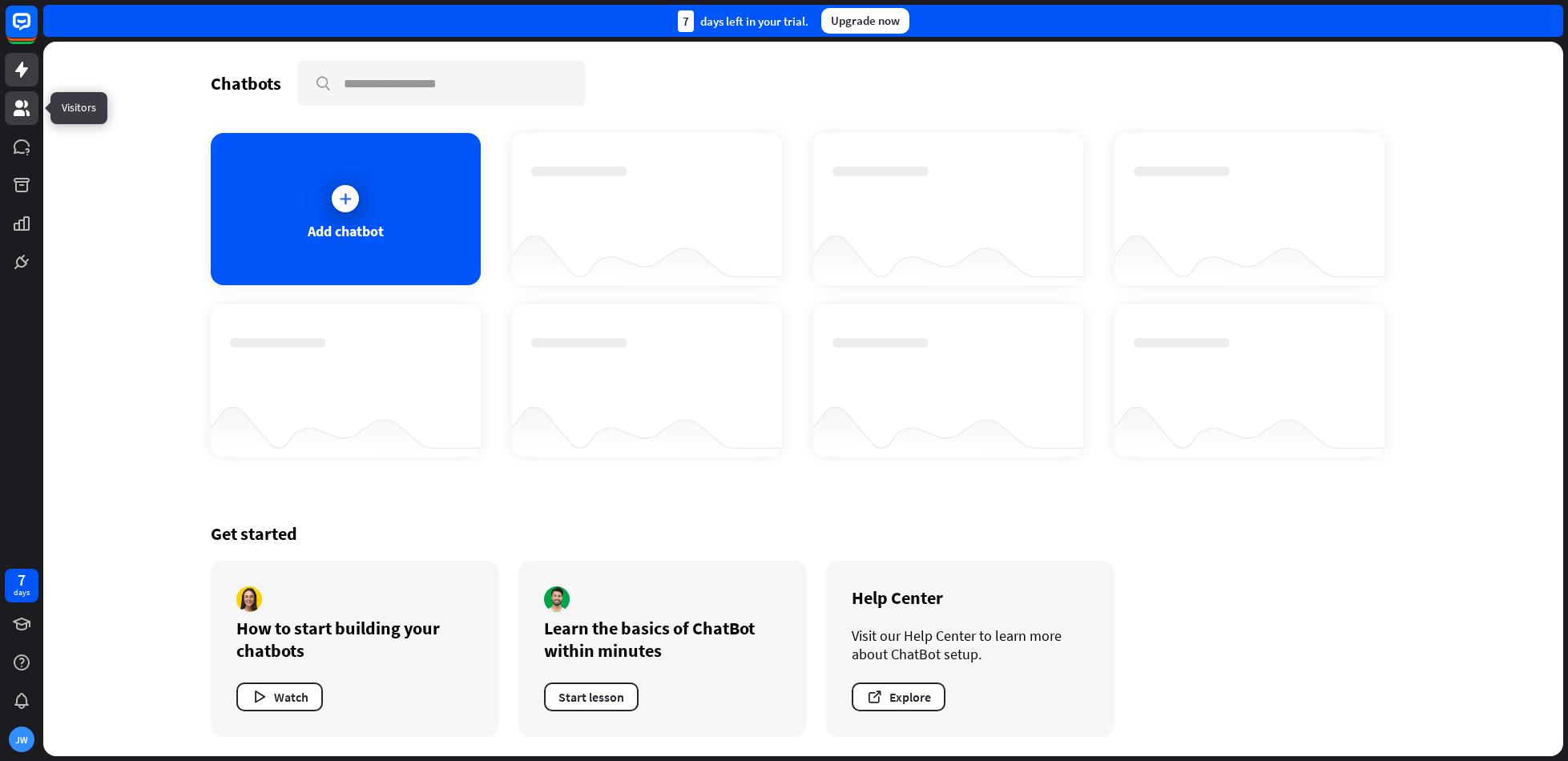
click at [26, 104] on icon at bounding box center [22, 108] width 16 height 16
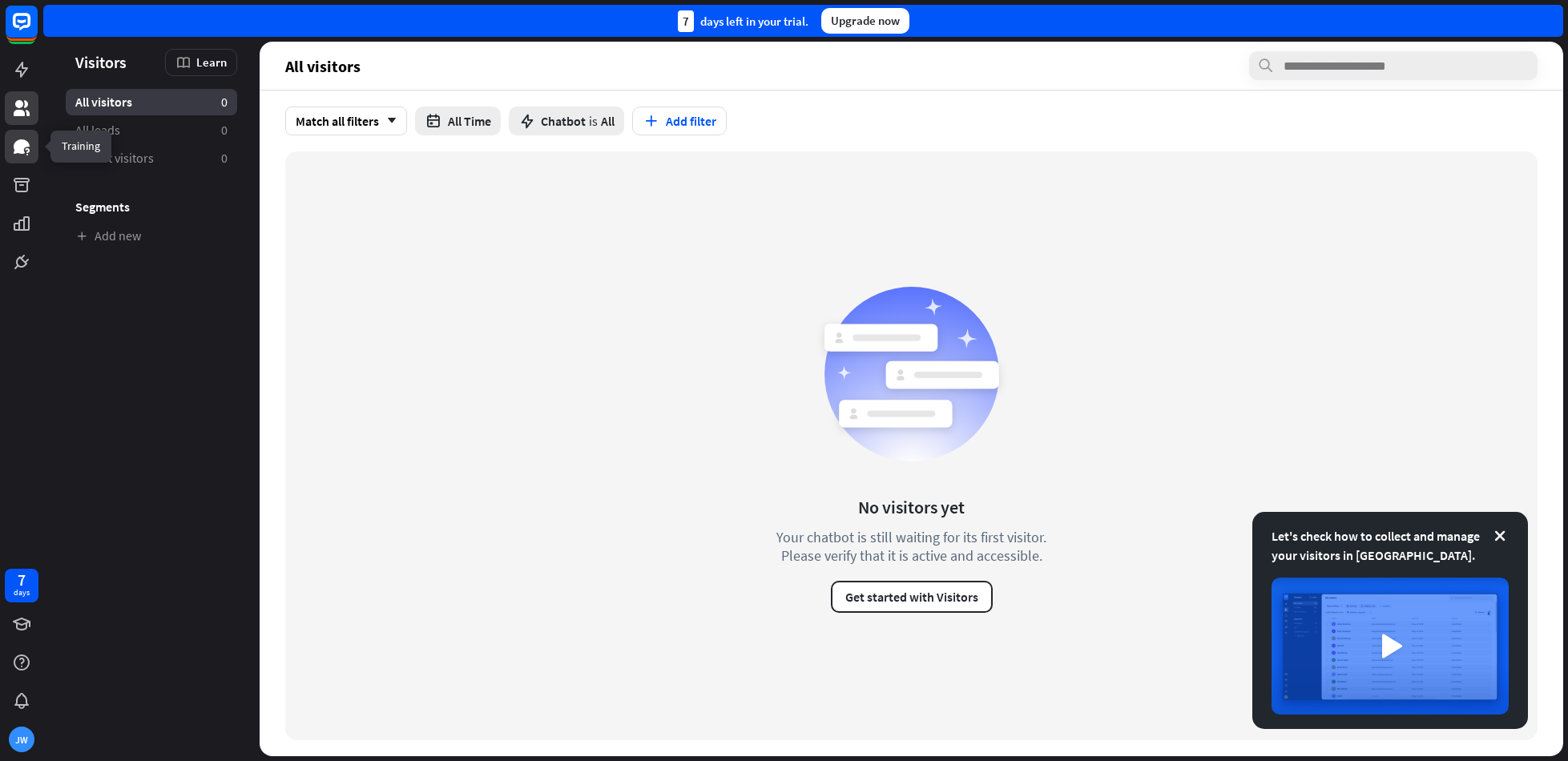
click at [20, 147] on icon at bounding box center [22, 146] width 16 height 15
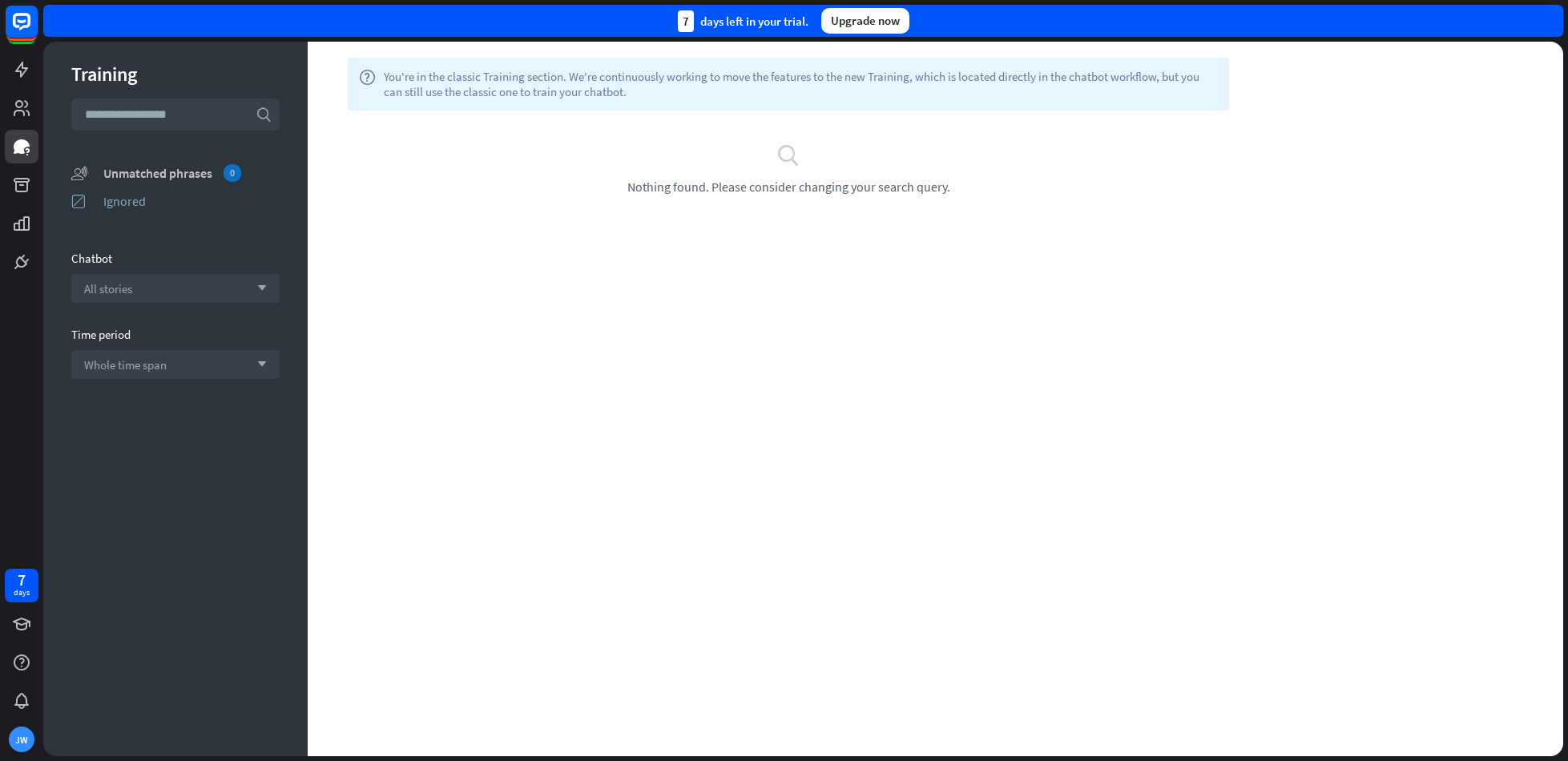
click at [170, 175] on div "Unmatched phrases 0" at bounding box center [192, 173] width 176 height 17
click at [20, 184] on icon at bounding box center [22, 185] width 16 height 15
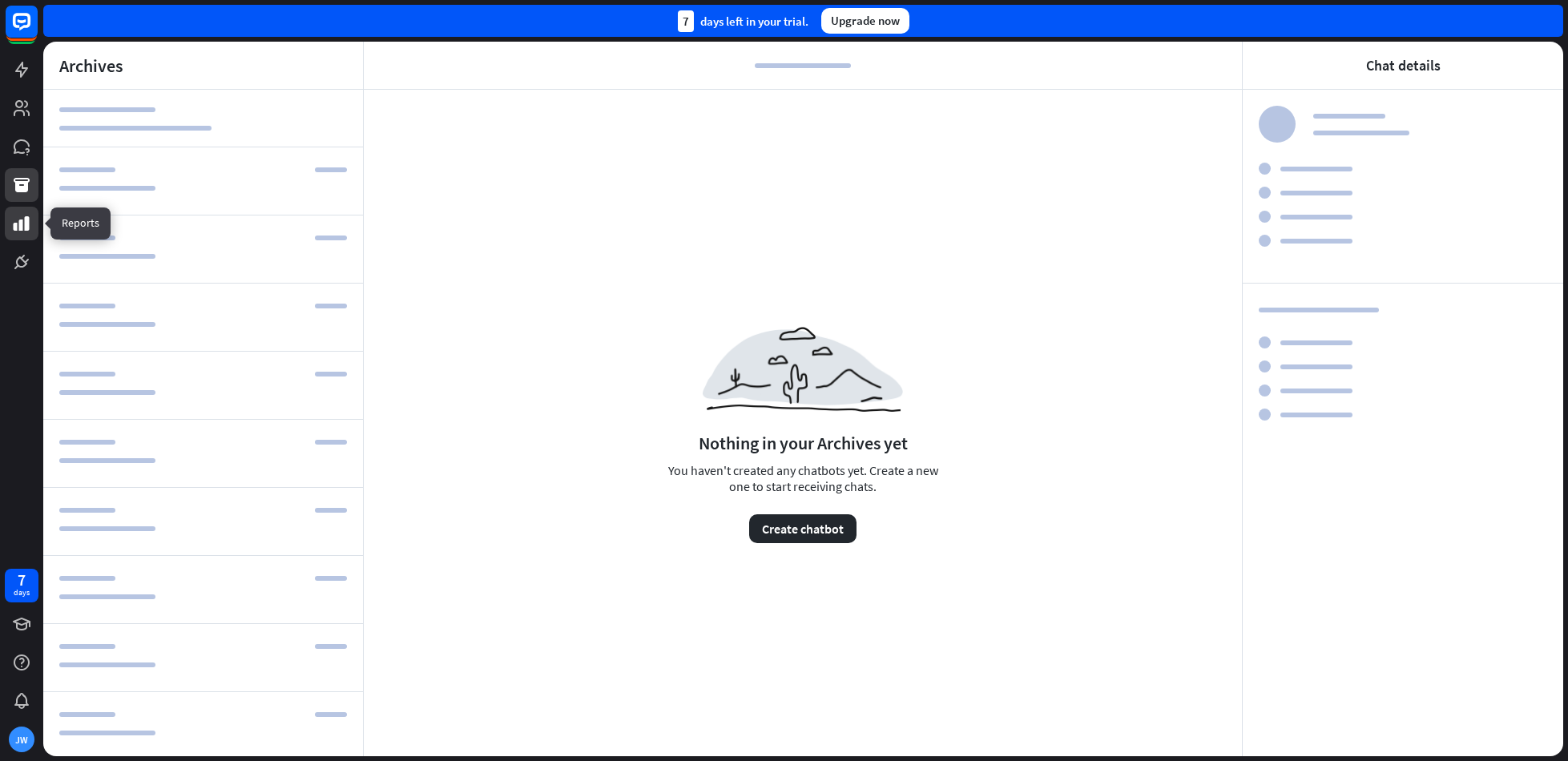
click at [23, 227] on icon at bounding box center [22, 223] width 16 height 15
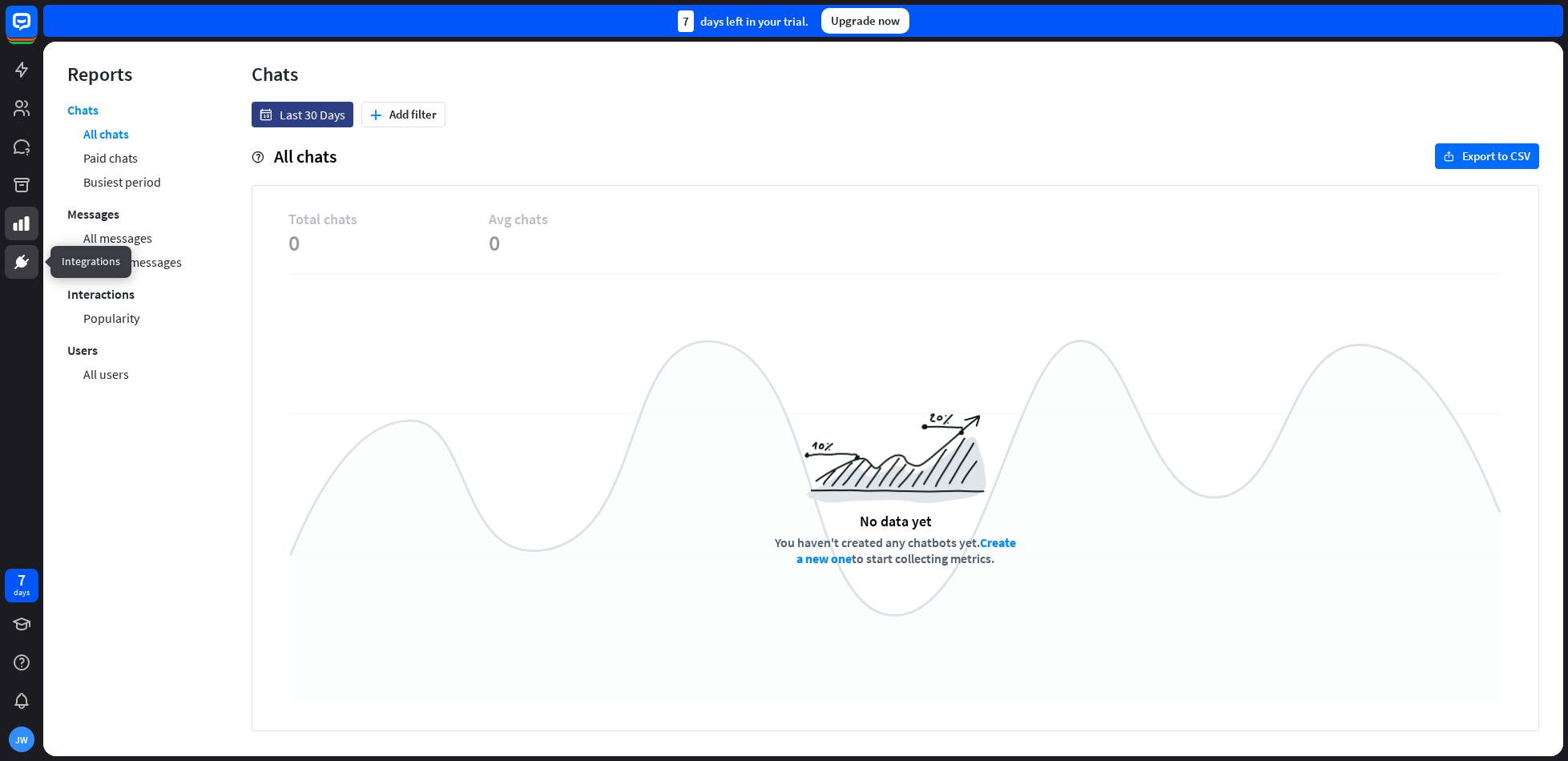
click at [25, 265] on icon at bounding box center [21, 261] width 11 height 11
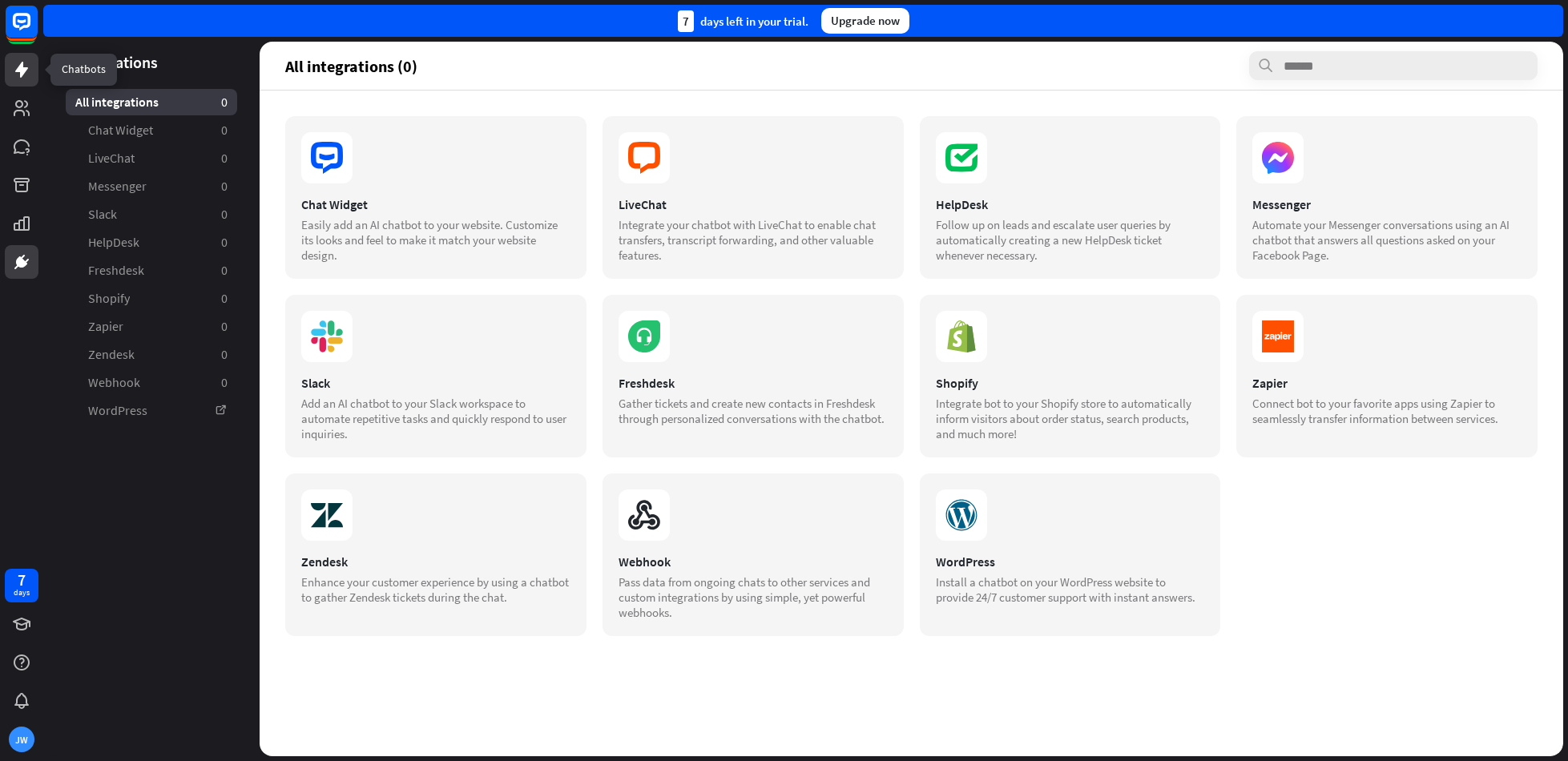
click at [19, 70] on icon at bounding box center [21, 70] width 13 height 16
